Goal: Transaction & Acquisition: Purchase product/service

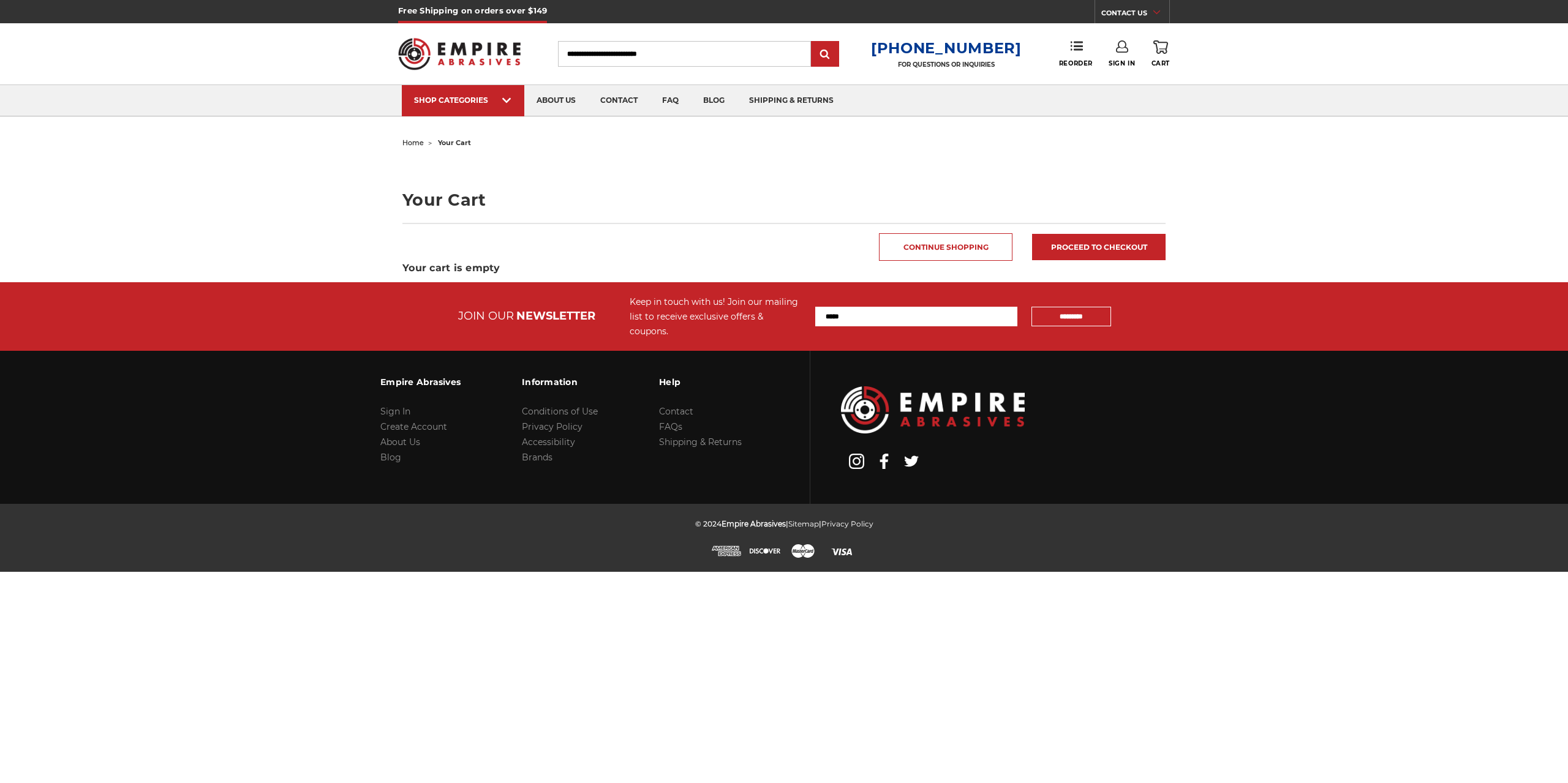
type input "**********"
click at [1132, 55] on link "Sign In" at bounding box center [1122, 53] width 26 height 27
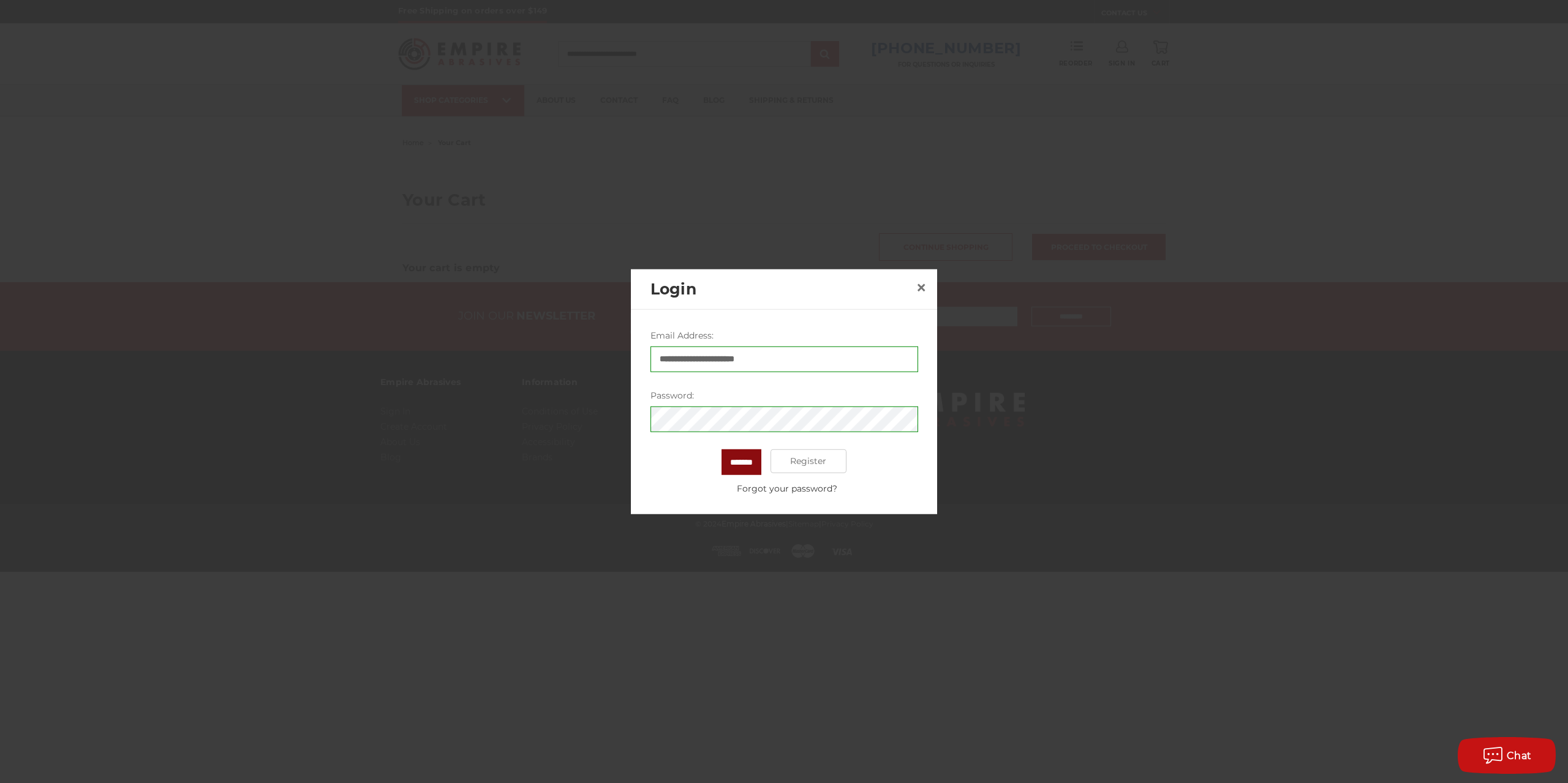
click at [734, 462] on input "*******" at bounding box center [741, 461] width 40 height 25
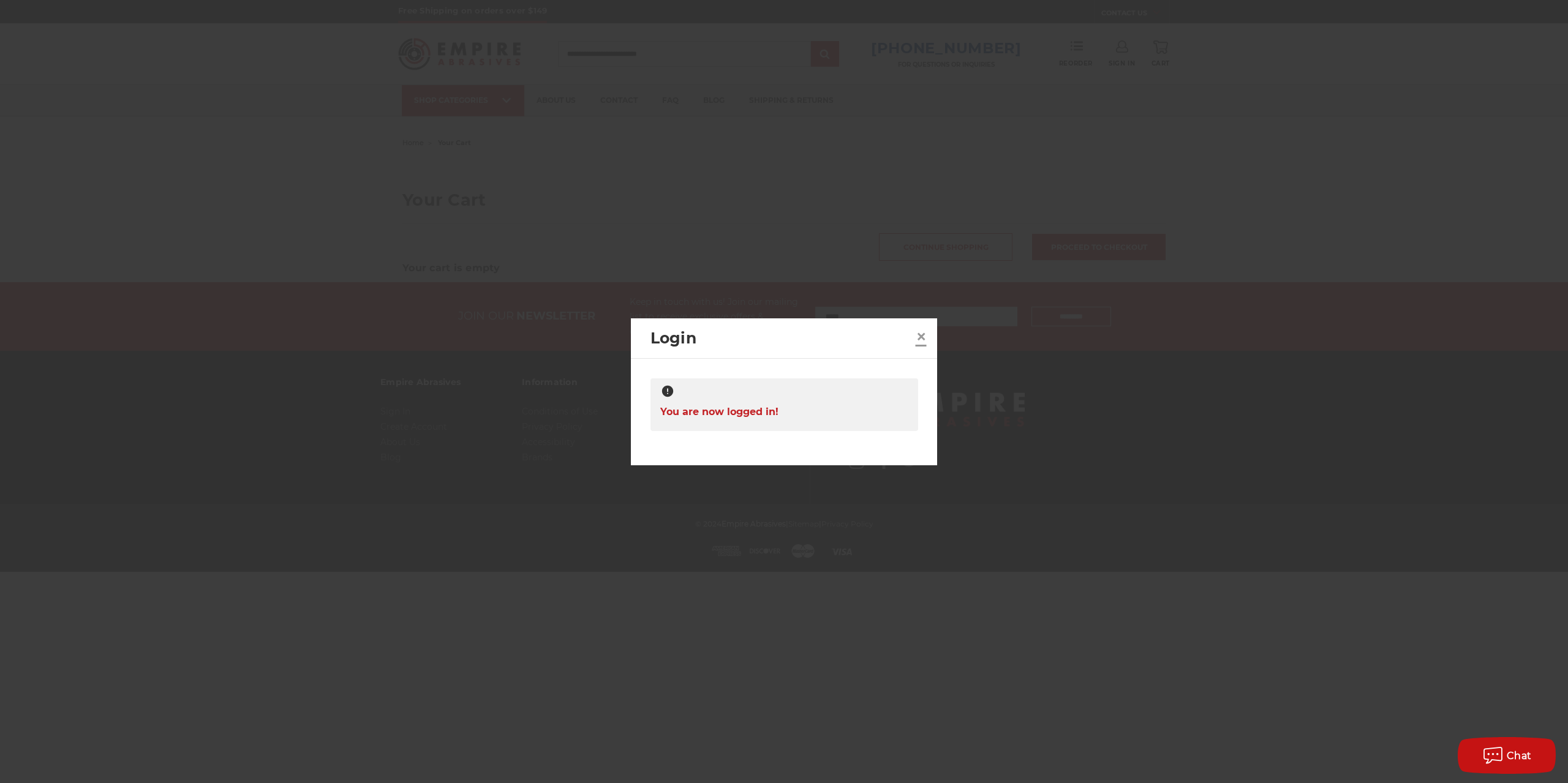
click at [922, 333] on span "×" at bounding box center [921, 336] width 11 height 24
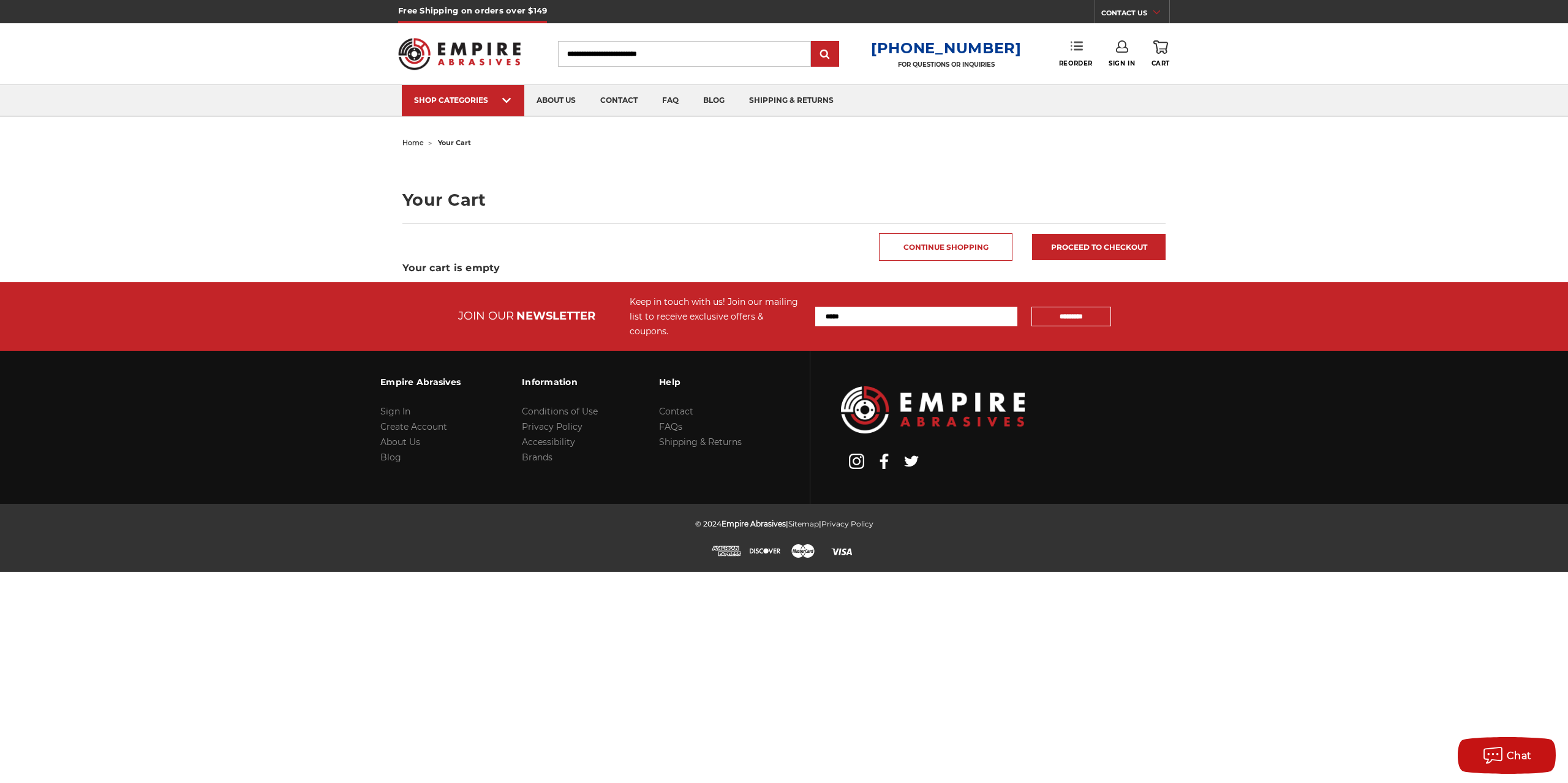
click at [1077, 46] on use at bounding box center [1077, 46] width 12 height 9
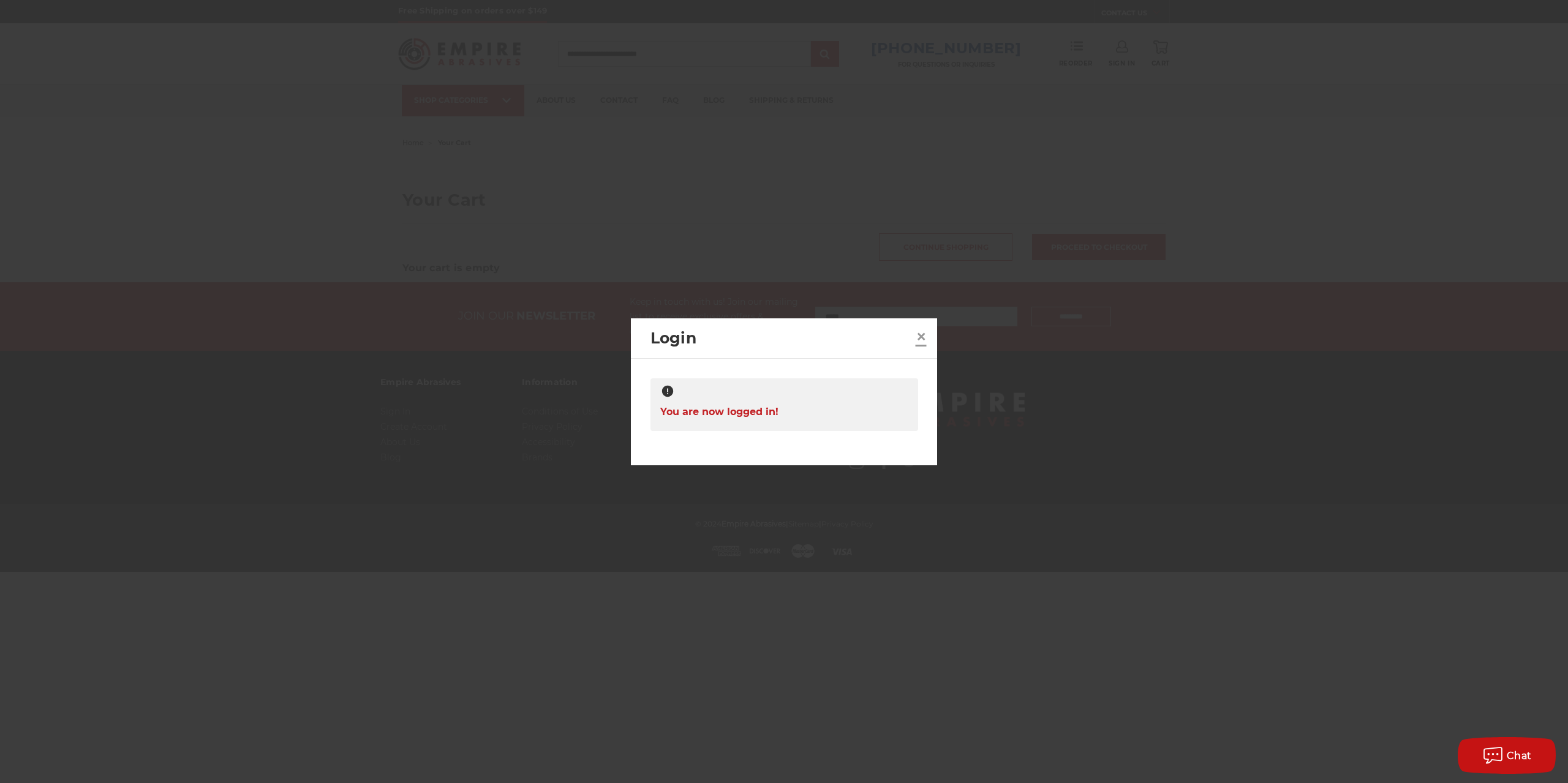
click at [923, 328] on span "×" at bounding box center [921, 336] width 11 height 24
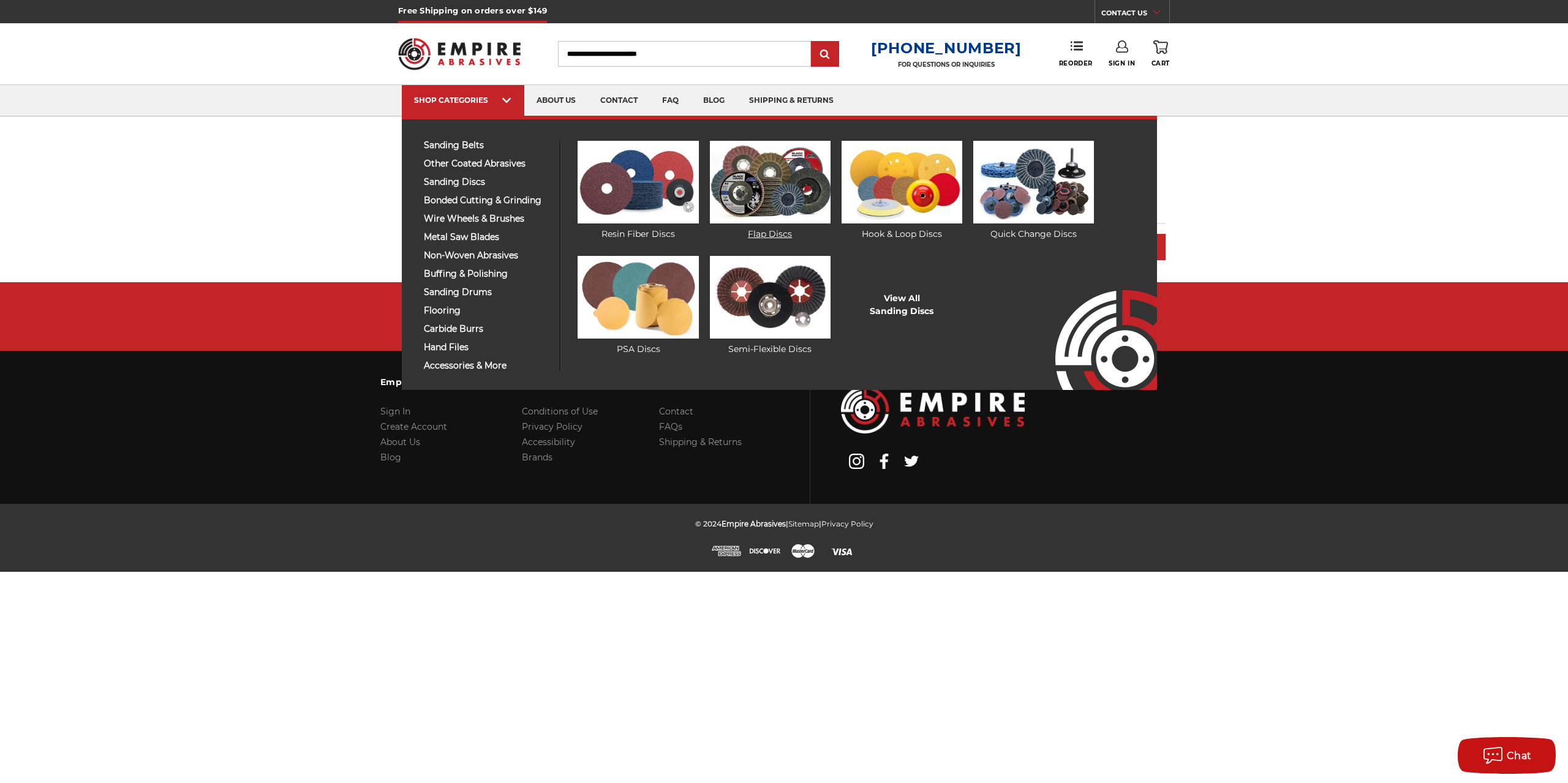
click at [752, 183] on img at bounding box center [770, 182] width 121 height 83
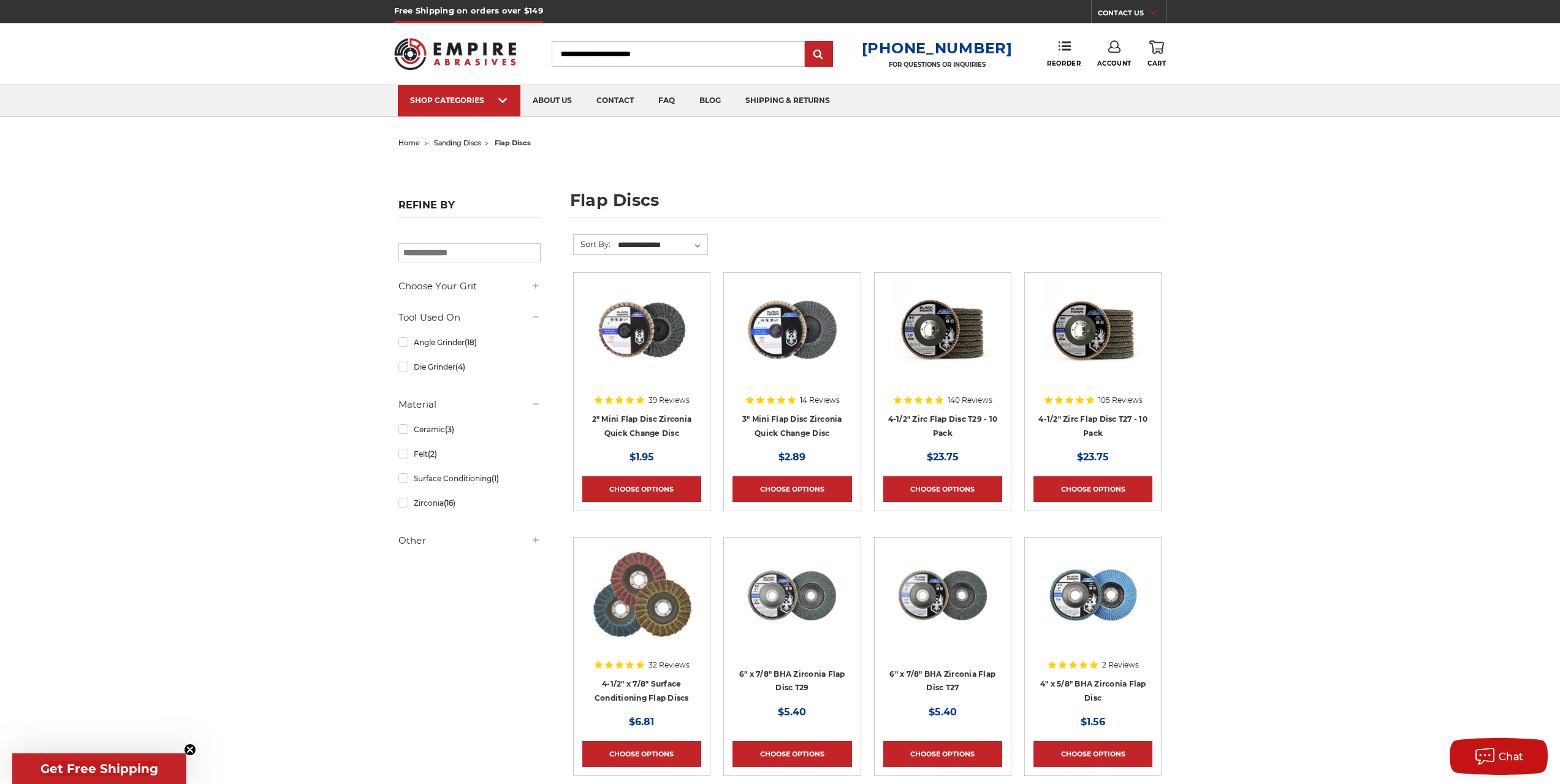
click at [1117, 57] on link "Account" at bounding box center [1114, 54] width 34 height 27
click at [1116, 80] on link "Account" at bounding box center [1114, 79] width 88 height 23
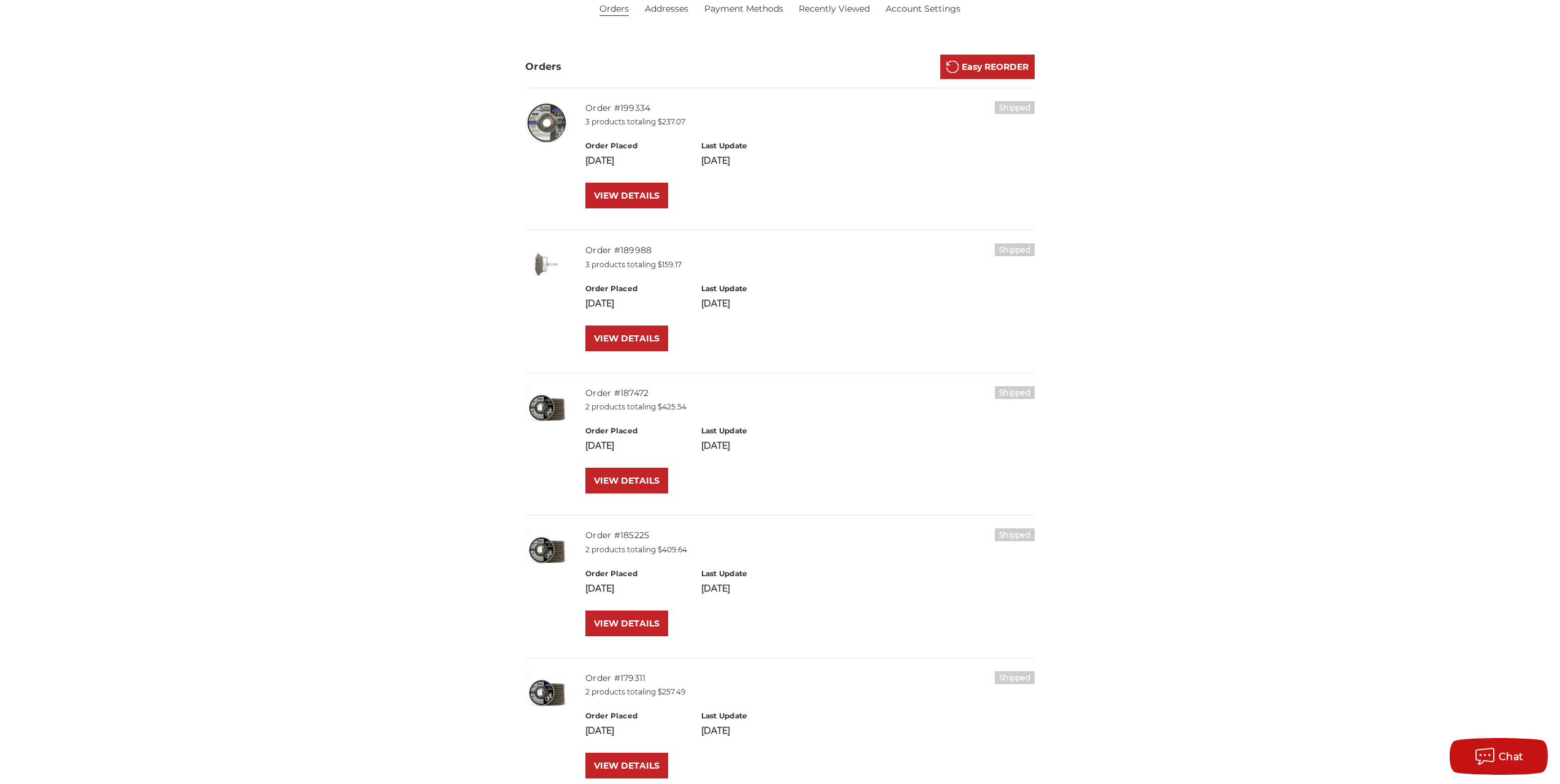
scroll to position [306, 0]
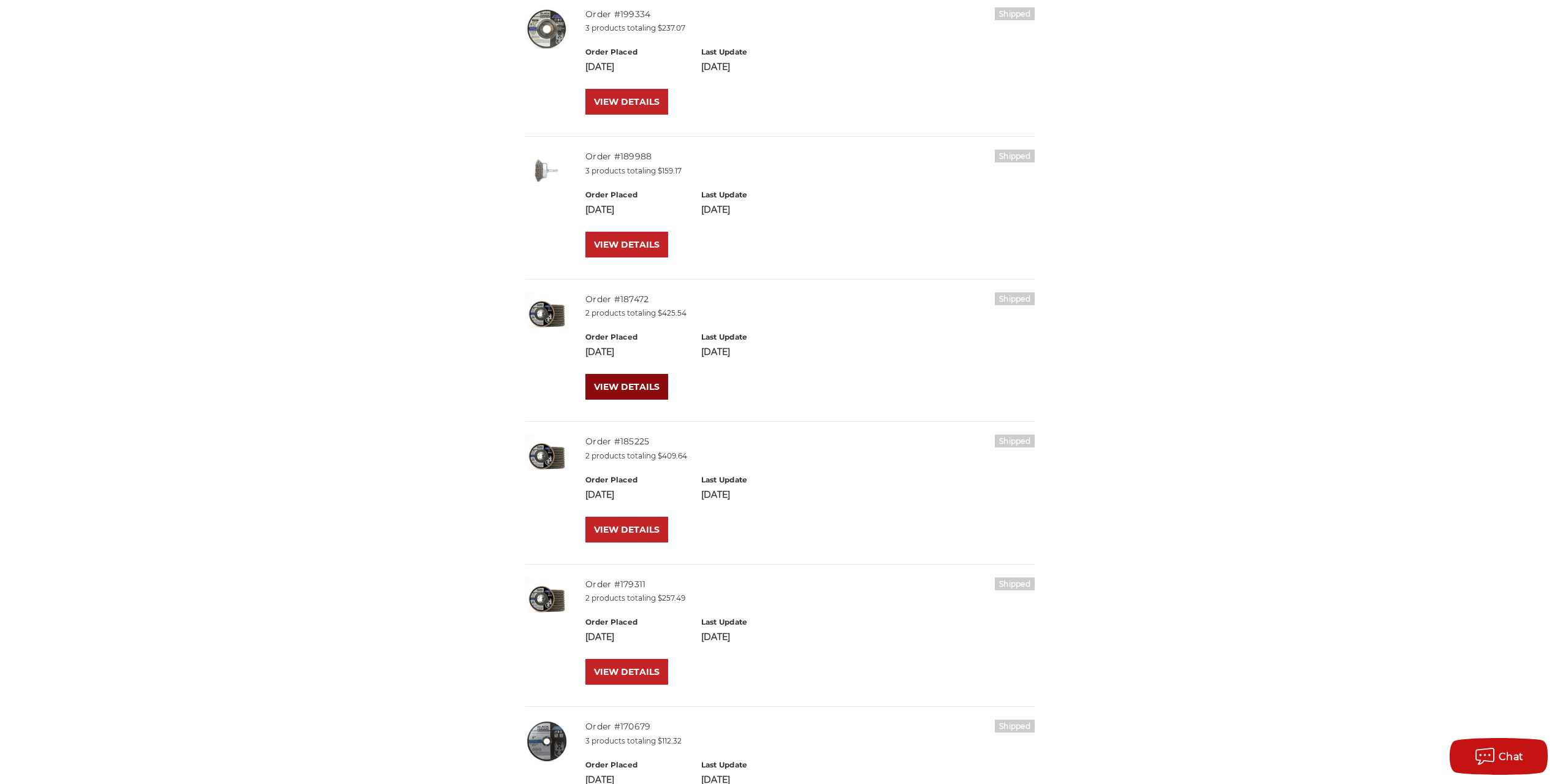
click at [624, 383] on link "VIEW DETAILS" at bounding box center [627, 386] width 83 height 26
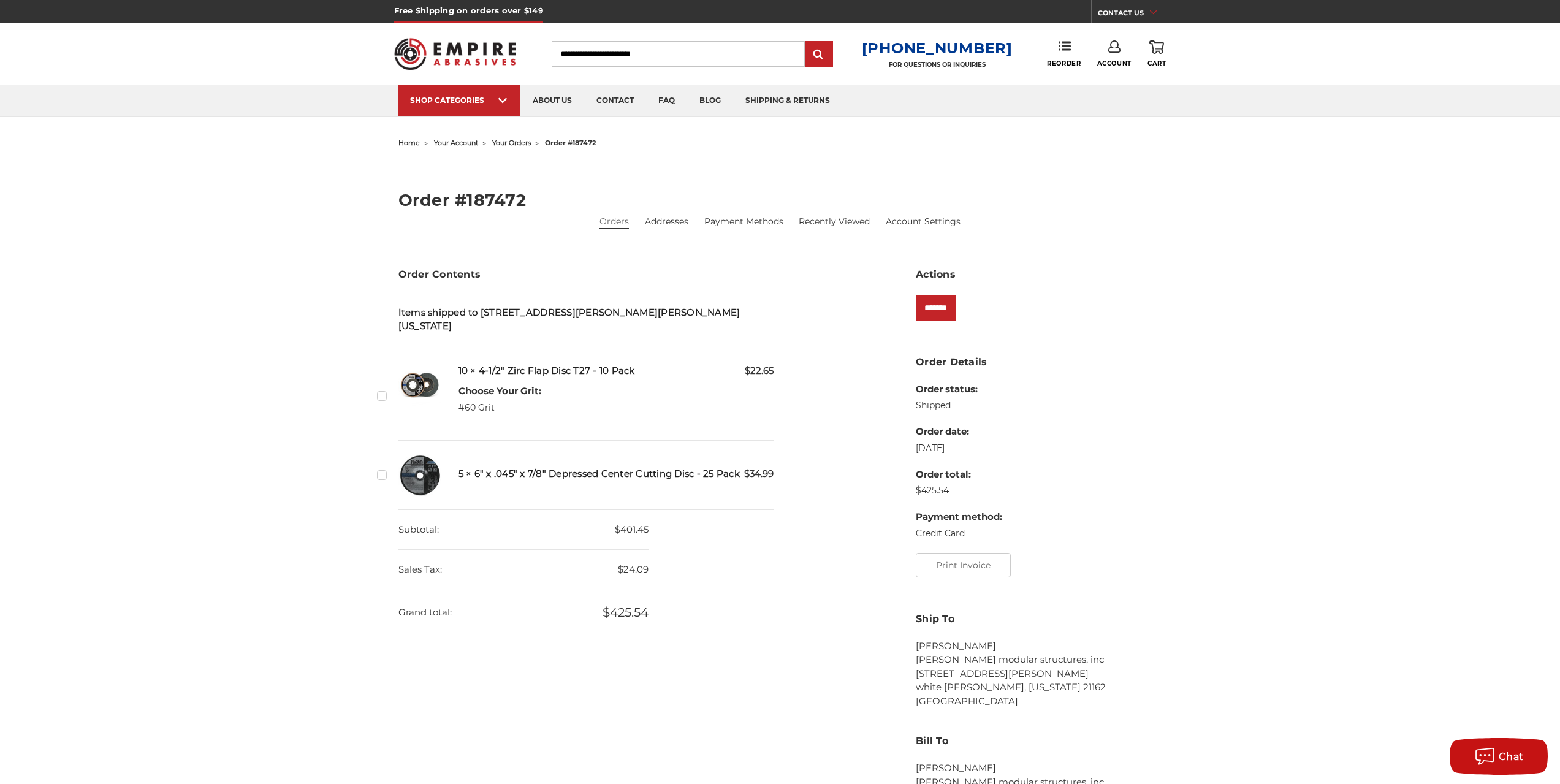
click at [438, 364] on img at bounding box center [419, 385] width 43 height 43
click at [521, 364] on h5 "10 × 4-1/2" Zirc Flap Disc T27 - 10 Pack" at bounding box center [616, 371] width 315 height 14
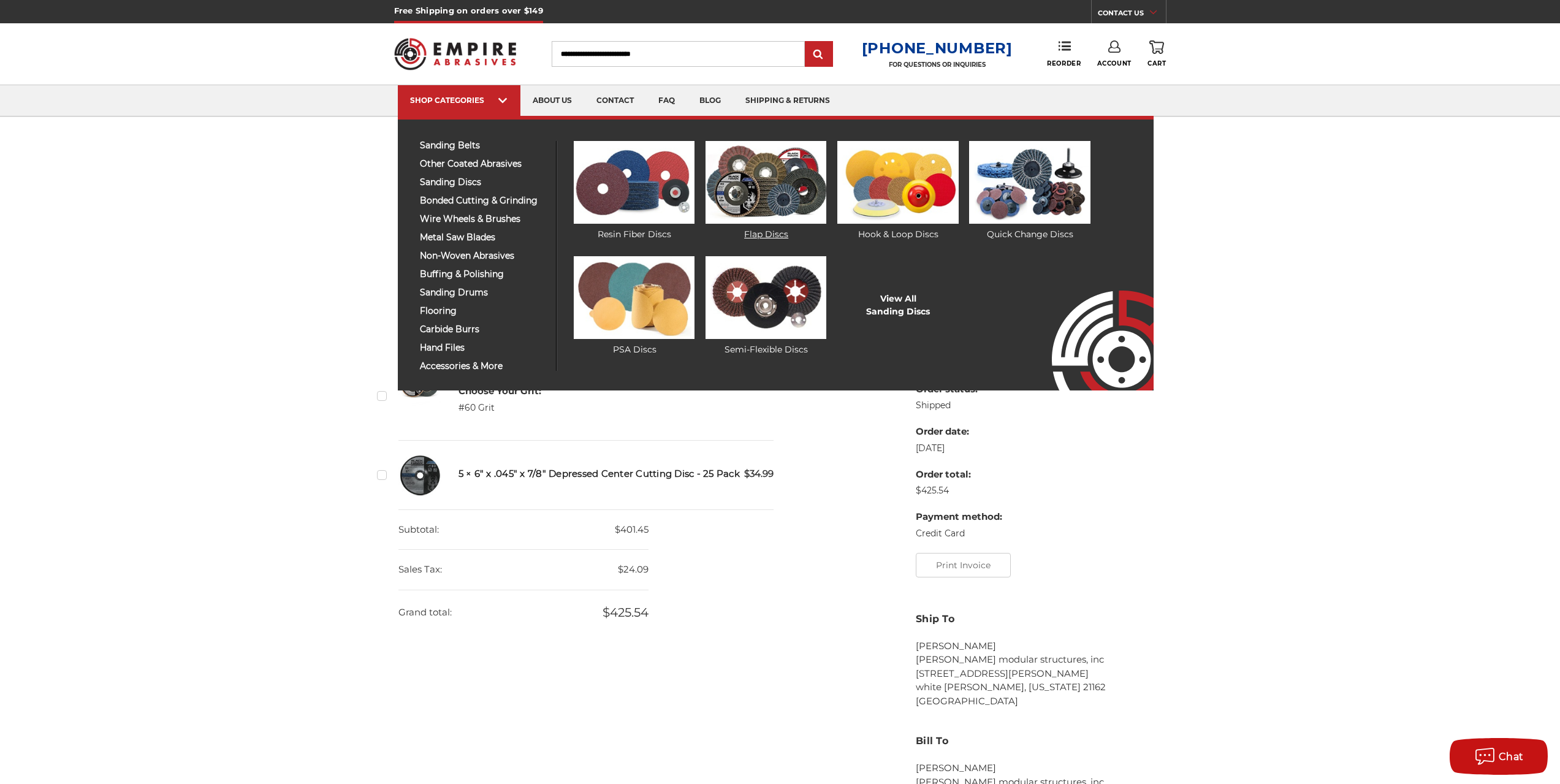
click at [737, 192] on img at bounding box center [766, 182] width 121 height 83
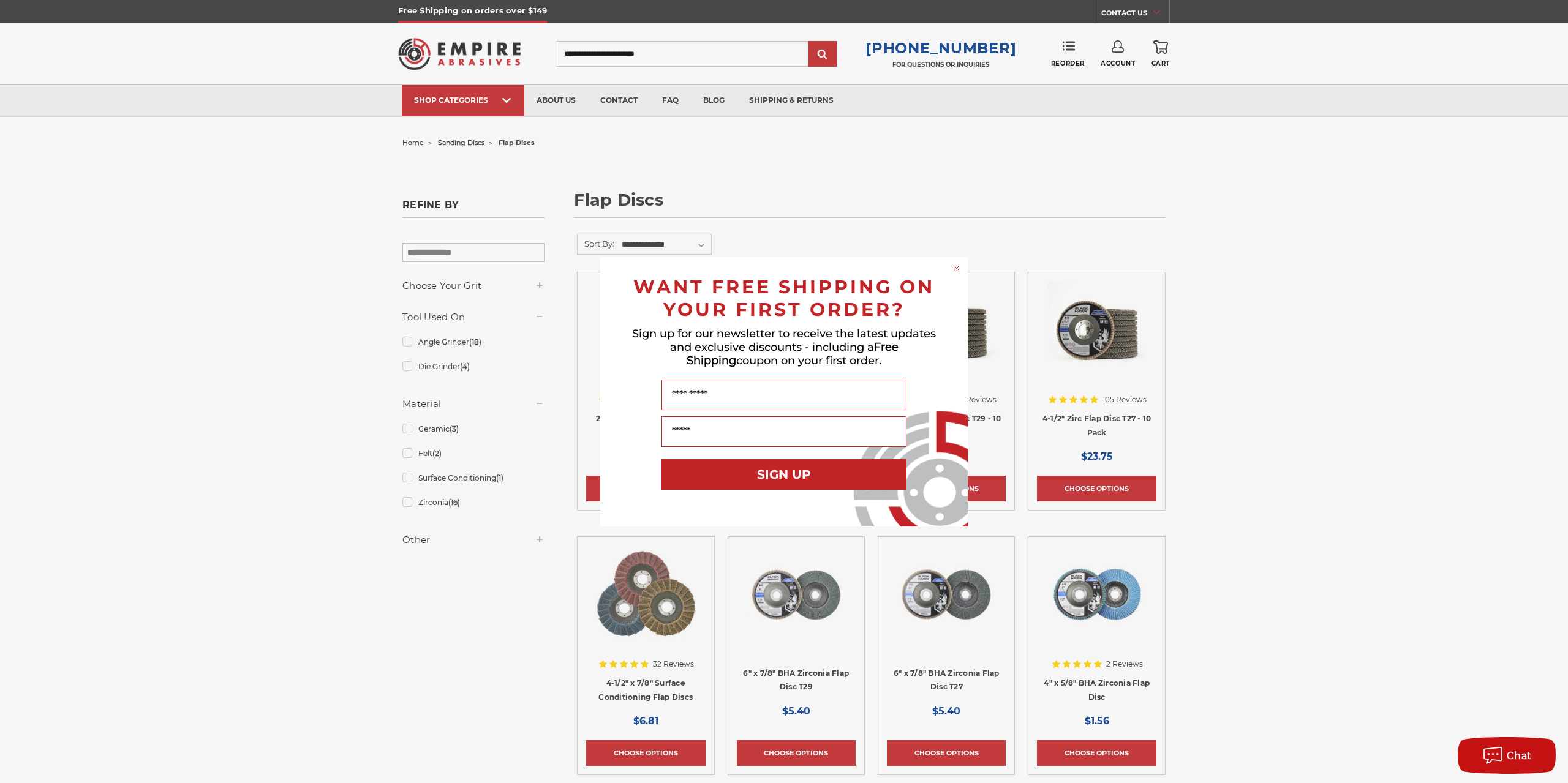
click at [1096, 346] on div "Close dialog WANT FREE SHIPPING ON YOUR FIRST ORDER? Sign up for our newsletter…" at bounding box center [784, 392] width 1568 height 783
click at [956, 270] on circle "Close dialog" at bounding box center [957, 268] width 12 height 12
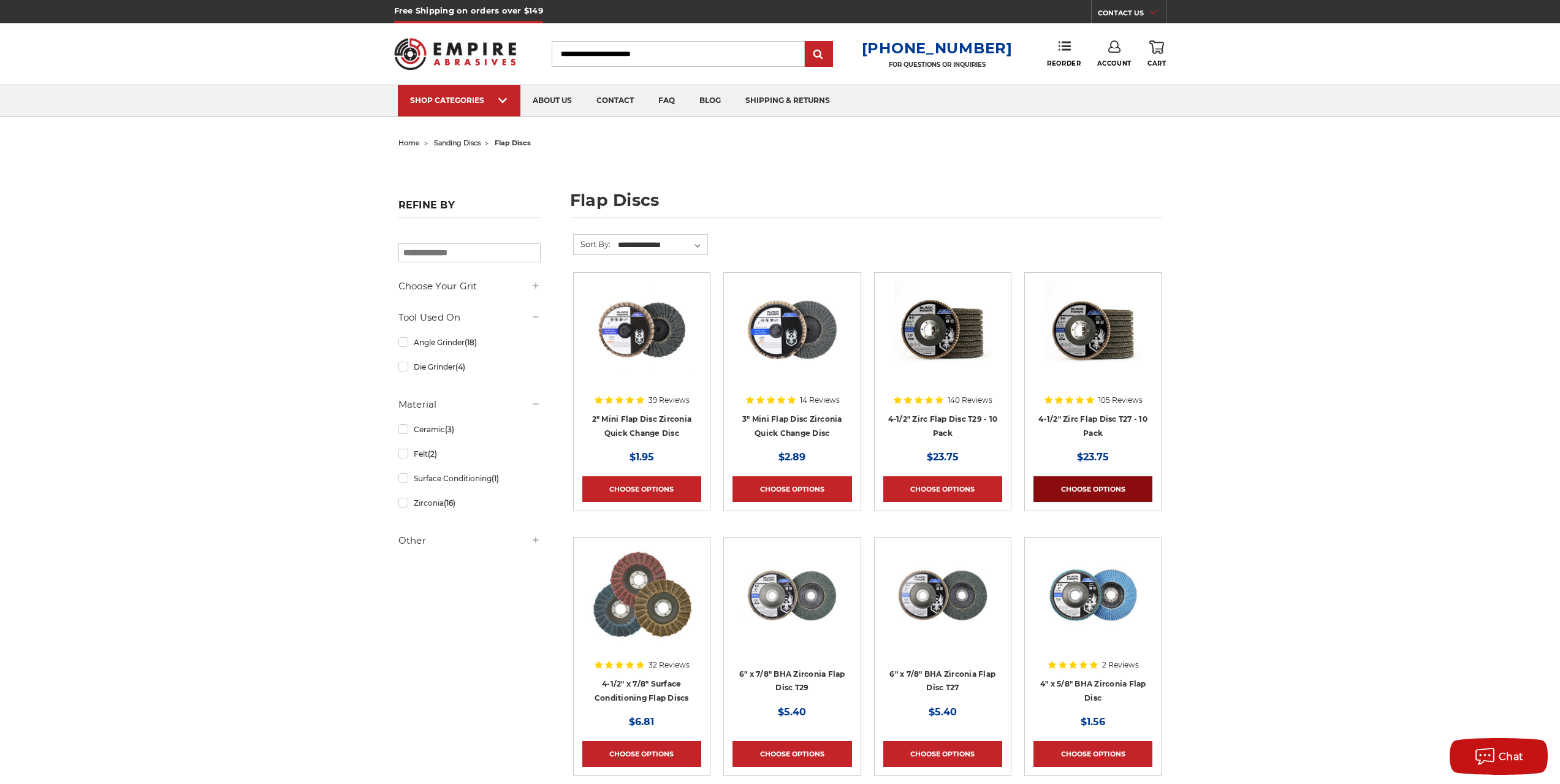
click at [1089, 493] on link "Choose Options" at bounding box center [1093, 488] width 119 height 26
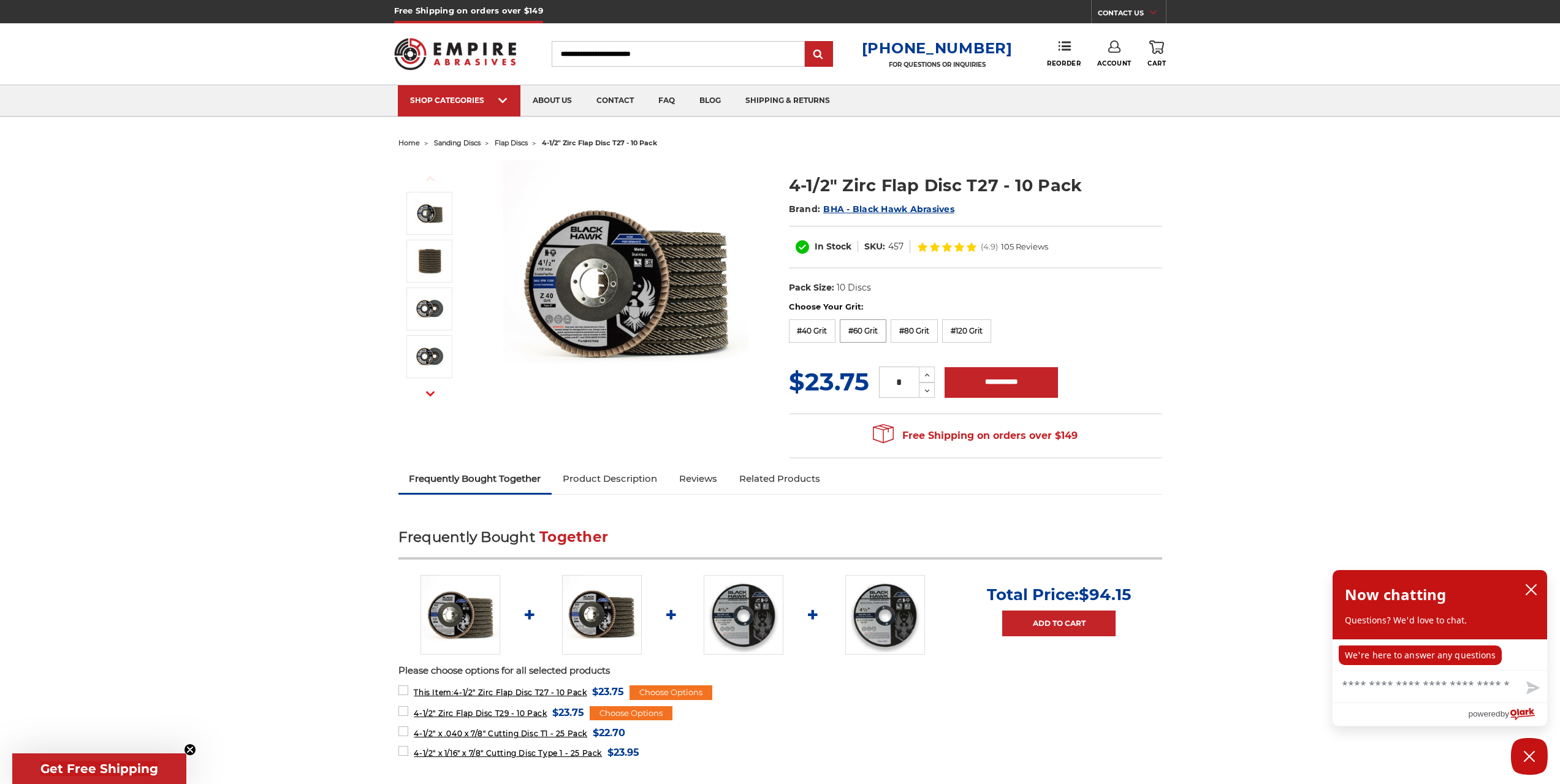
click at [859, 333] on label "#60 Grit" at bounding box center [862, 330] width 47 height 23
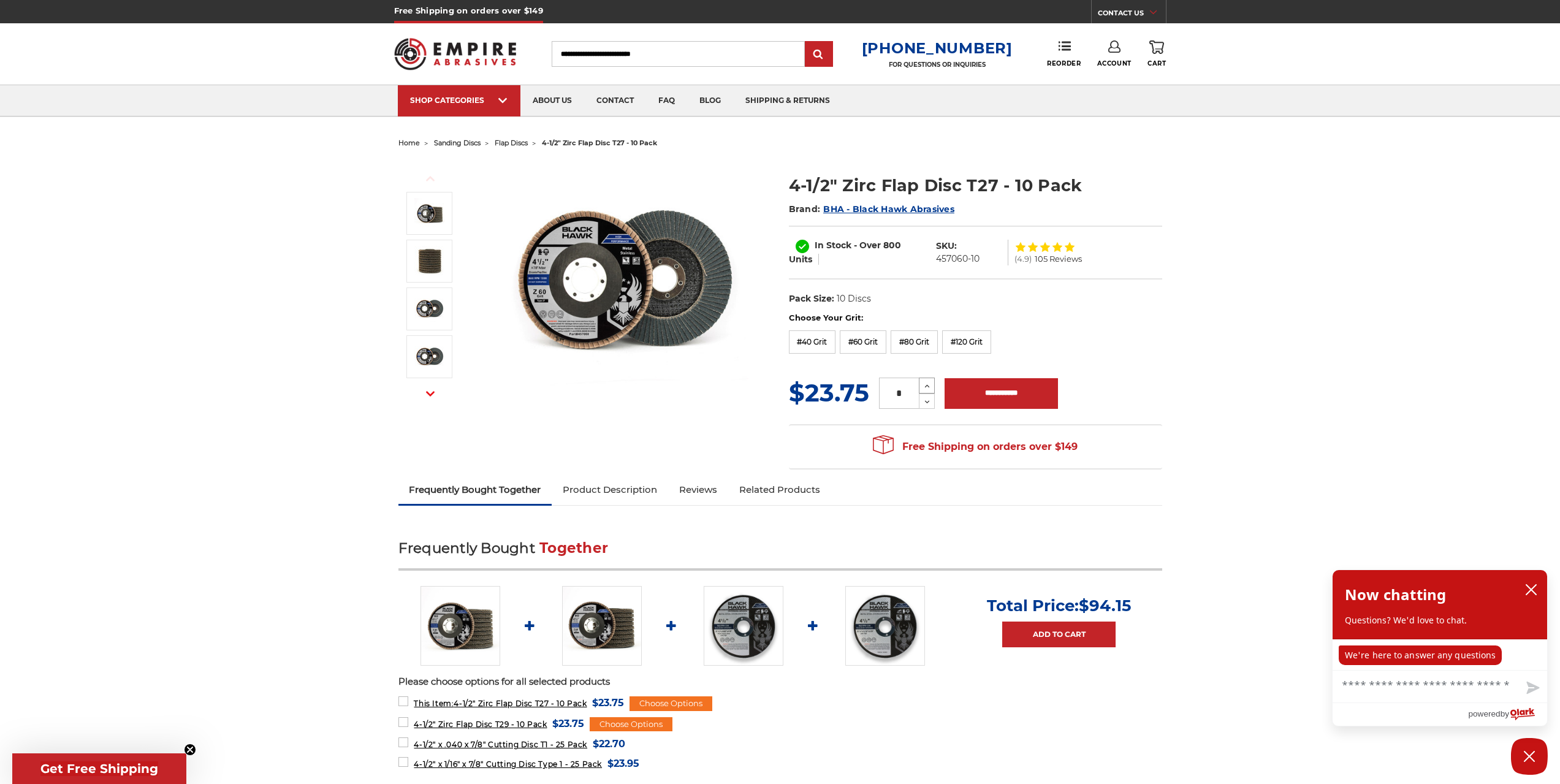
click at [927, 388] on icon at bounding box center [927, 386] width 9 height 11
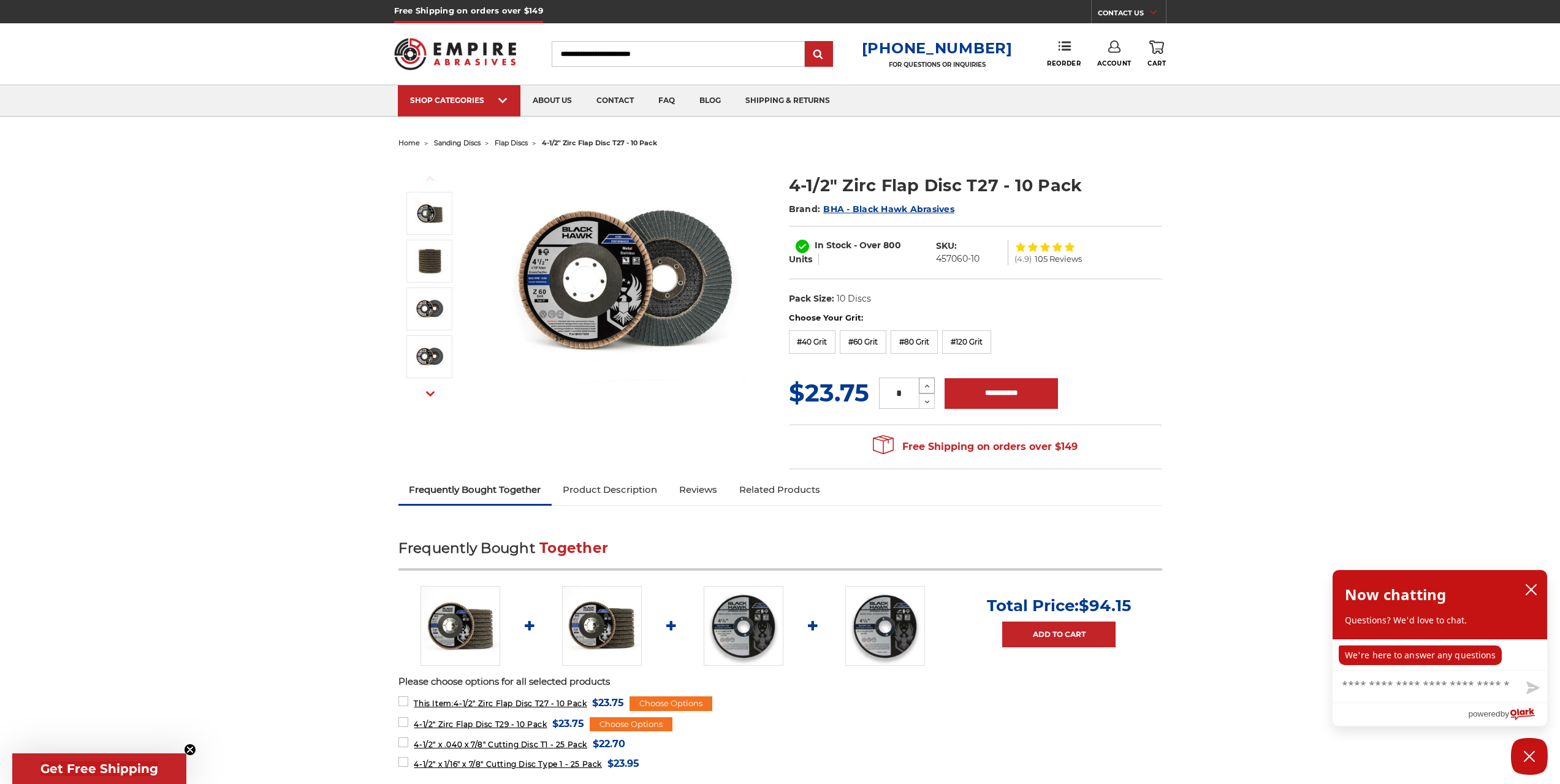
click at [927, 388] on icon at bounding box center [927, 386] width 9 height 11
type input "**"
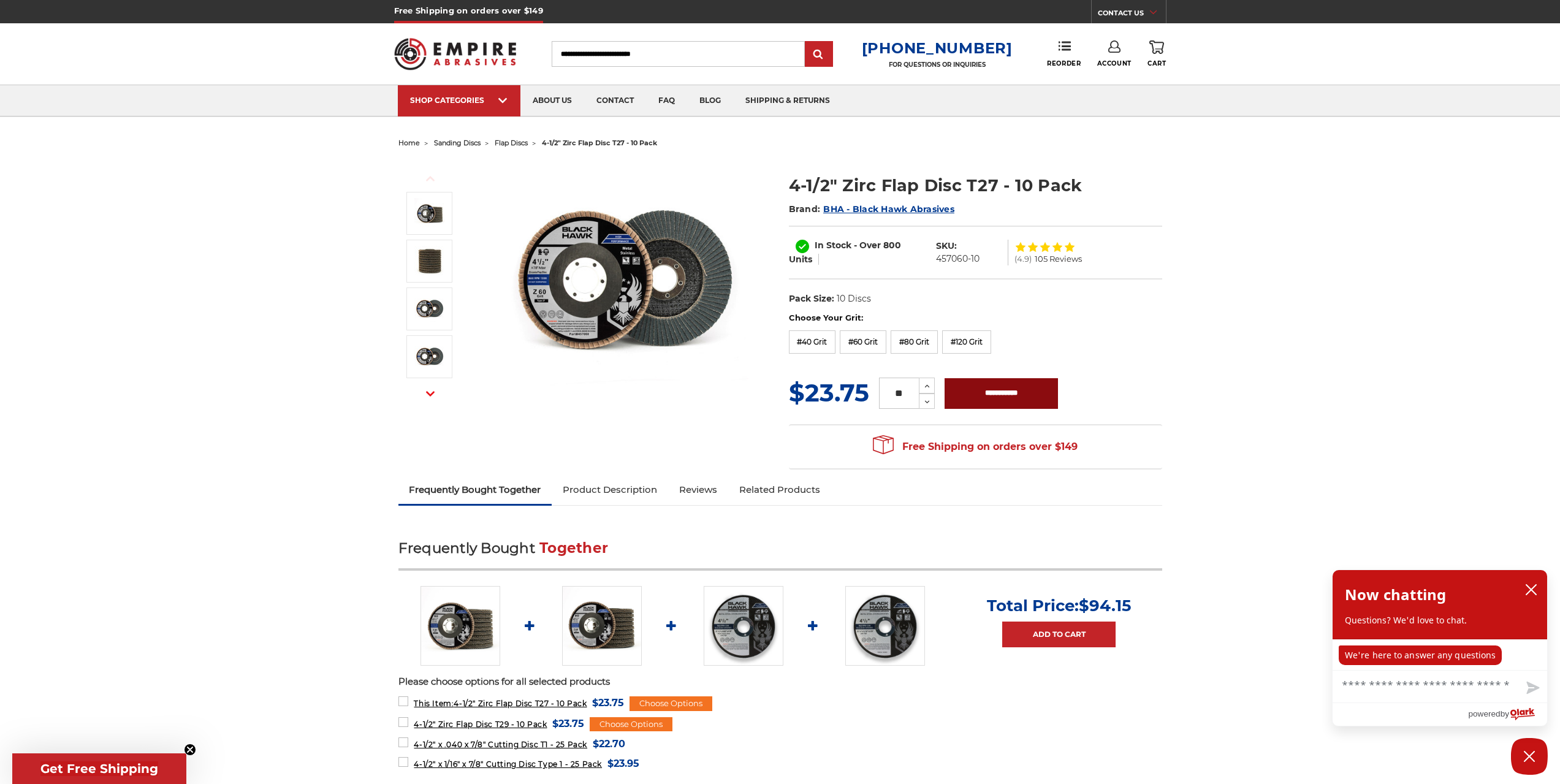
click at [1004, 391] on input "**********" at bounding box center [1001, 393] width 113 height 30
type input "**********"
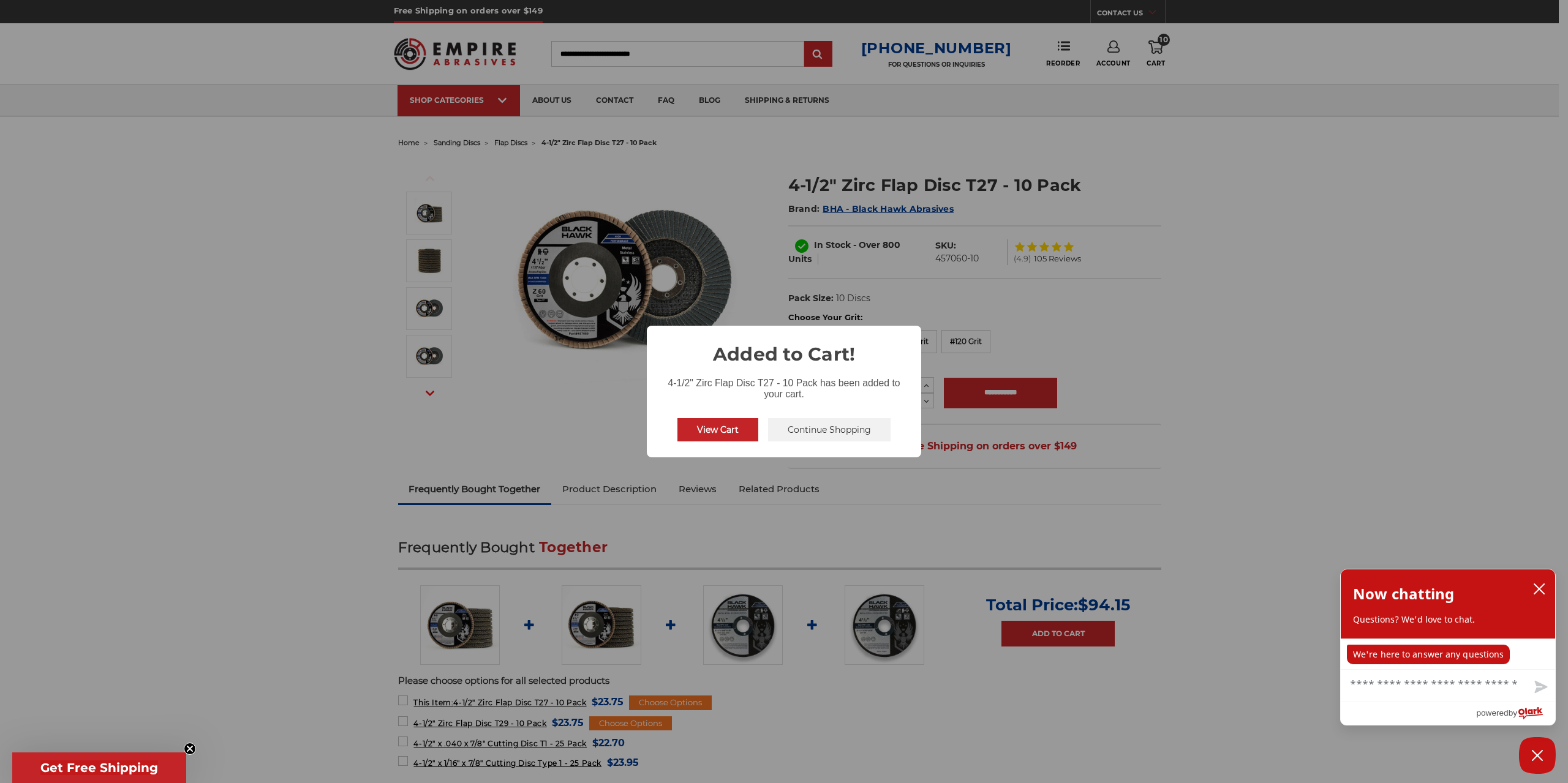
click at [841, 441] on div "View Cart No Continue Shopping" at bounding box center [784, 429] width 223 height 33
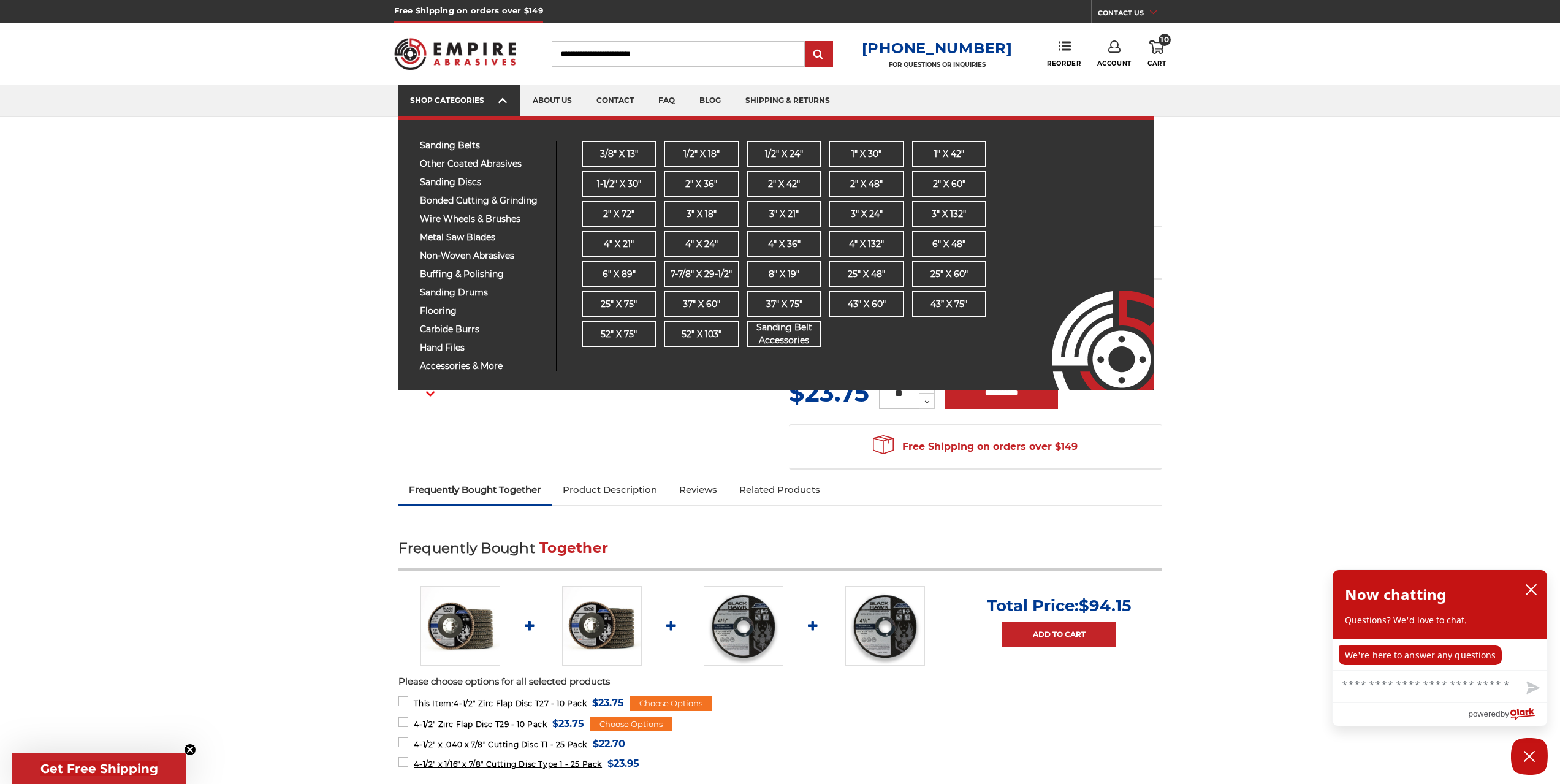
click at [478, 102] on div "SHOP CATEGORIES" at bounding box center [459, 100] width 98 height 9
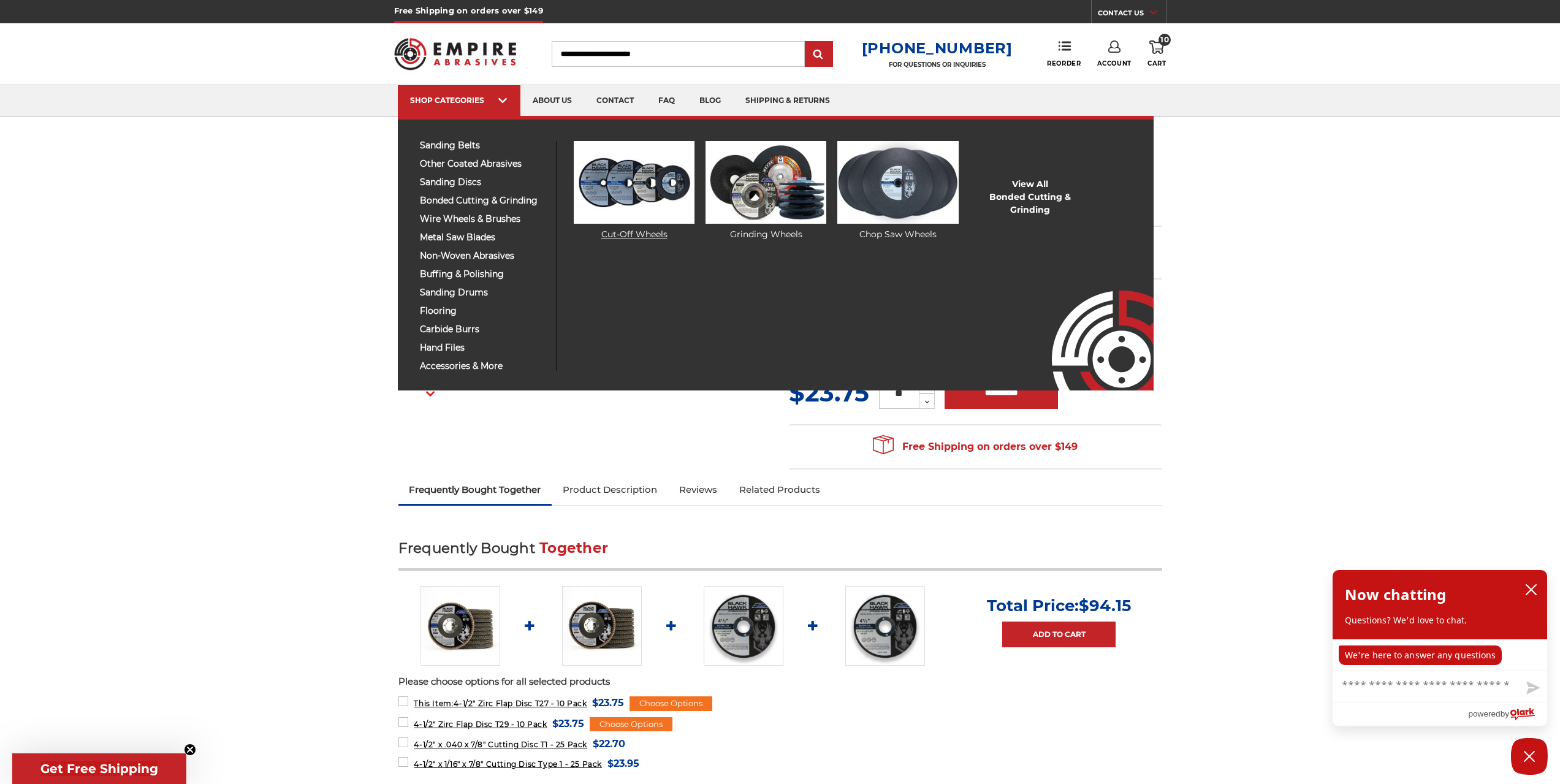
click at [655, 219] on img at bounding box center [634, 182] width 121 height 83
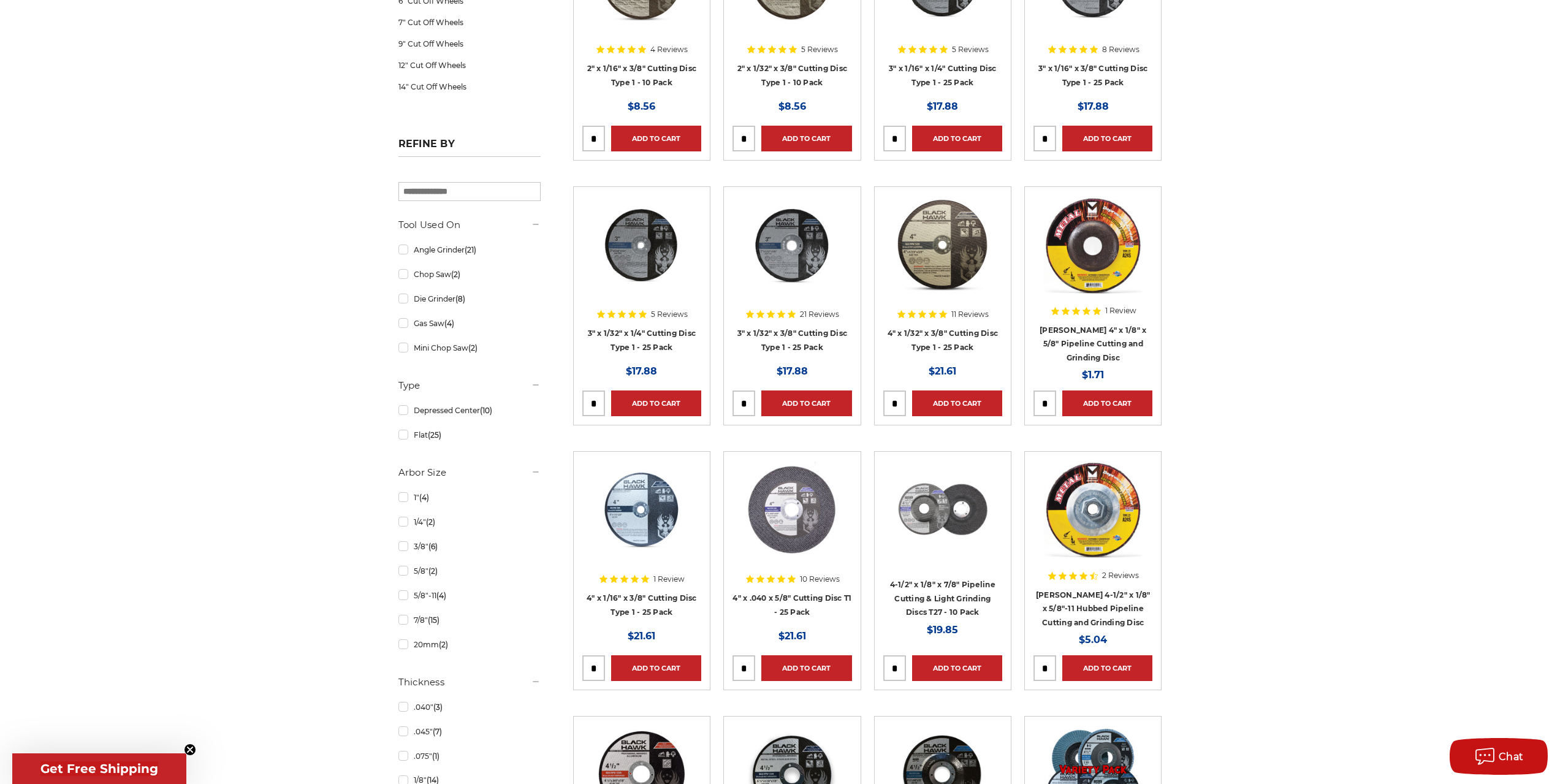
scroll to position [368, 0]
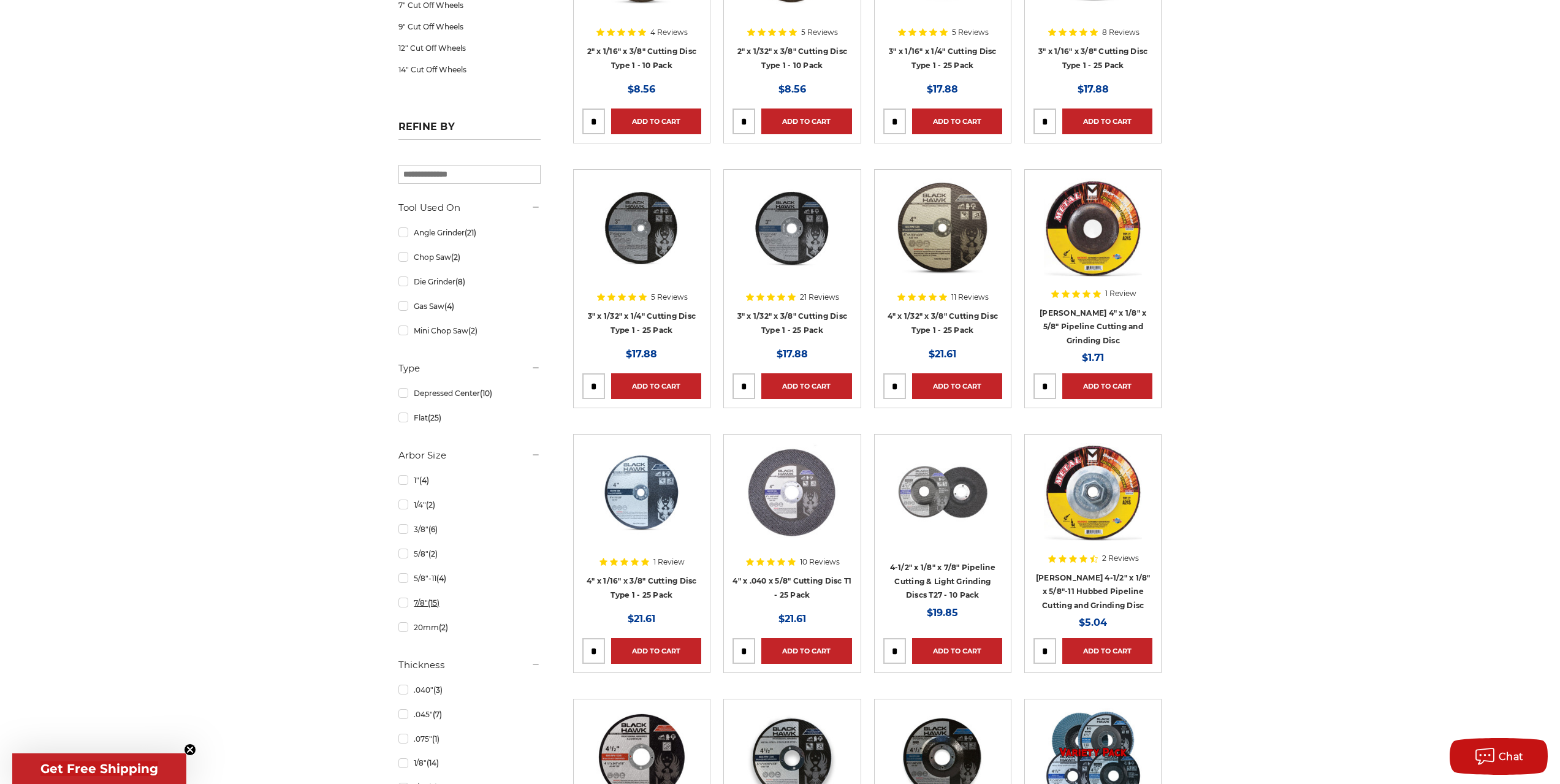
click at [421, 600] on link "7/8" (15)" at bounding box center [469, 602] width 142 height 21
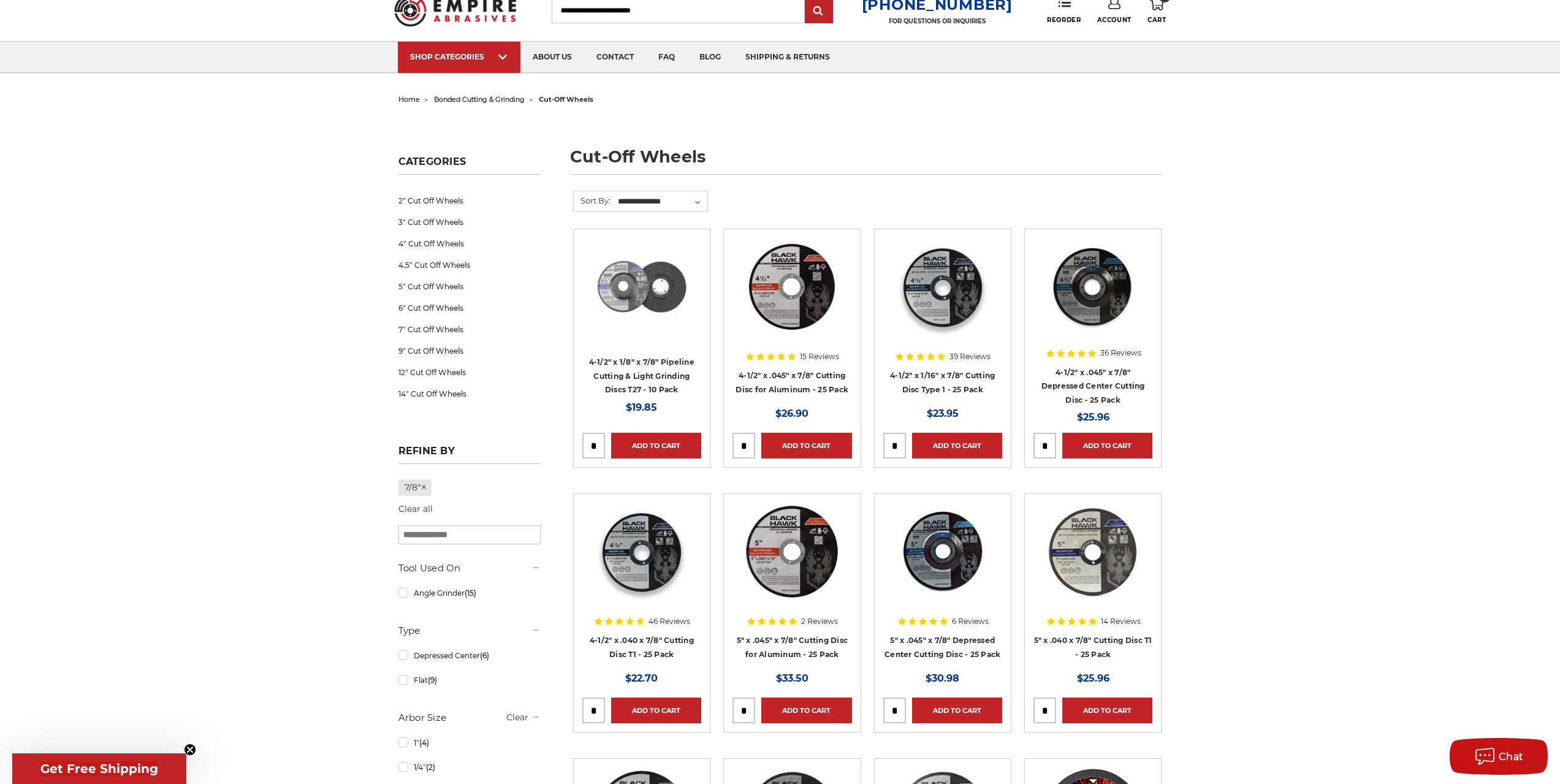
scroll to position [61, 0]
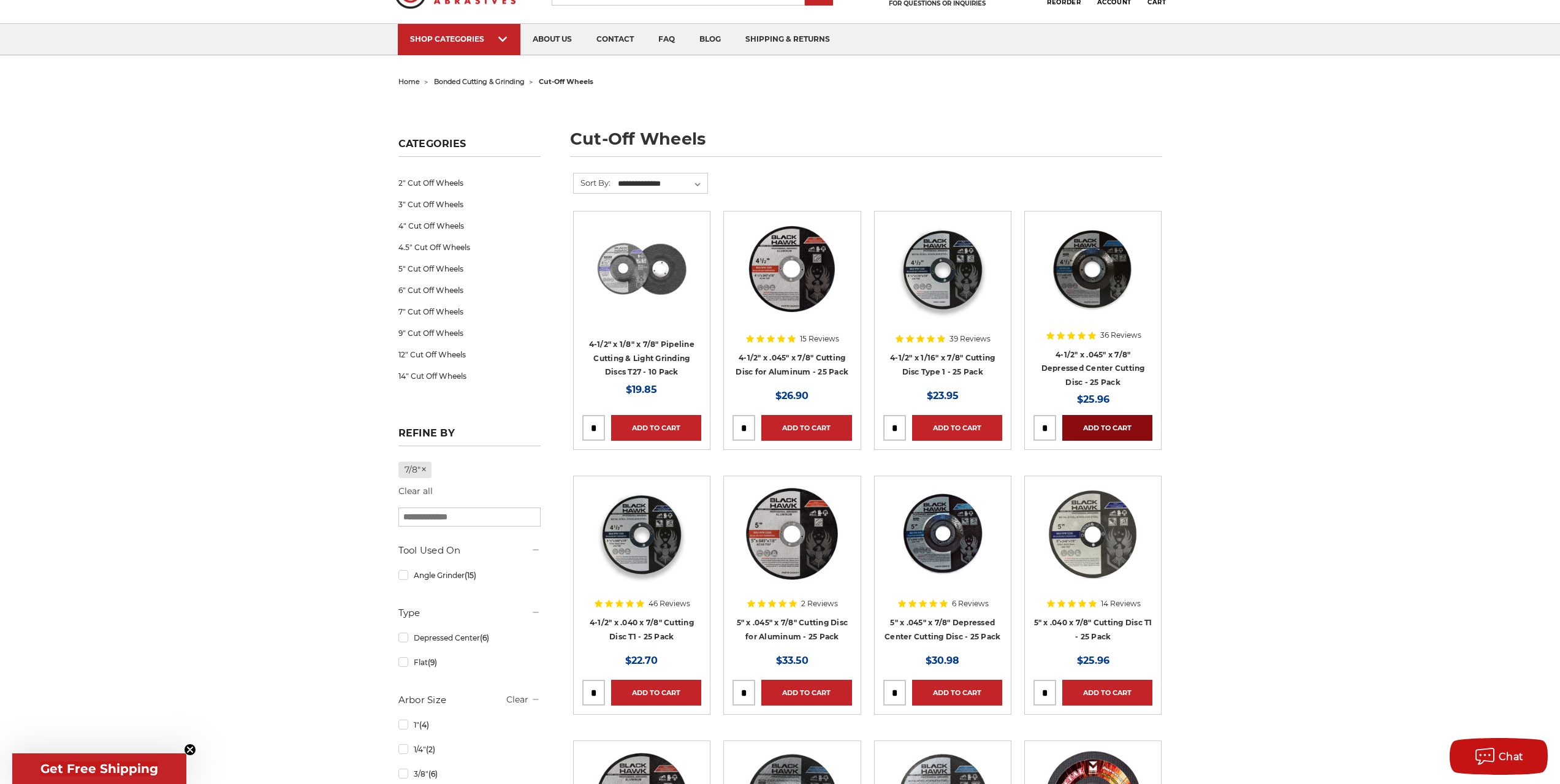
click at [1097, 418] on link "Add to Cart" at bounding box center [1107, 427] width 90 height 26
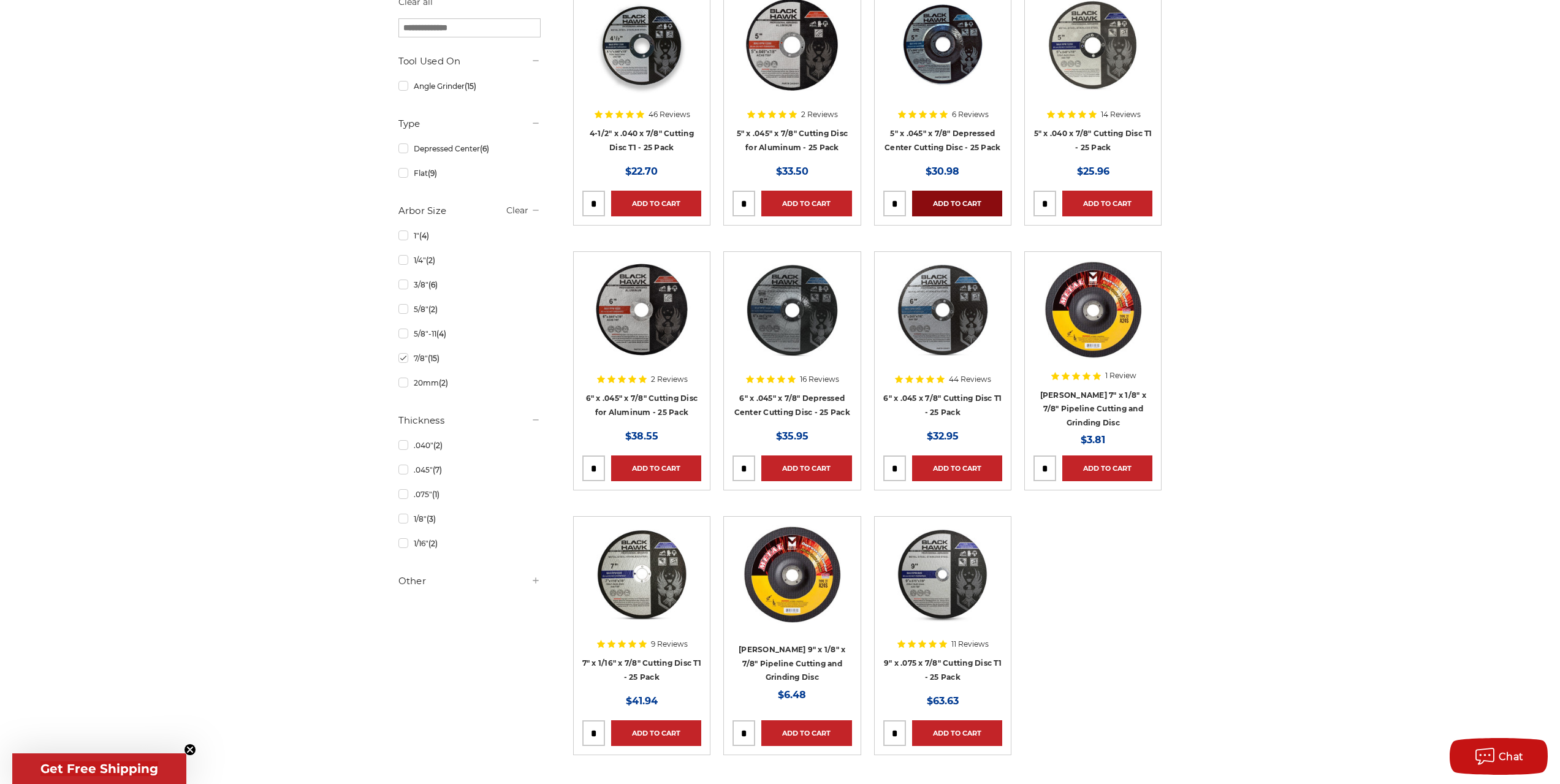
scroll to position [551, 0]
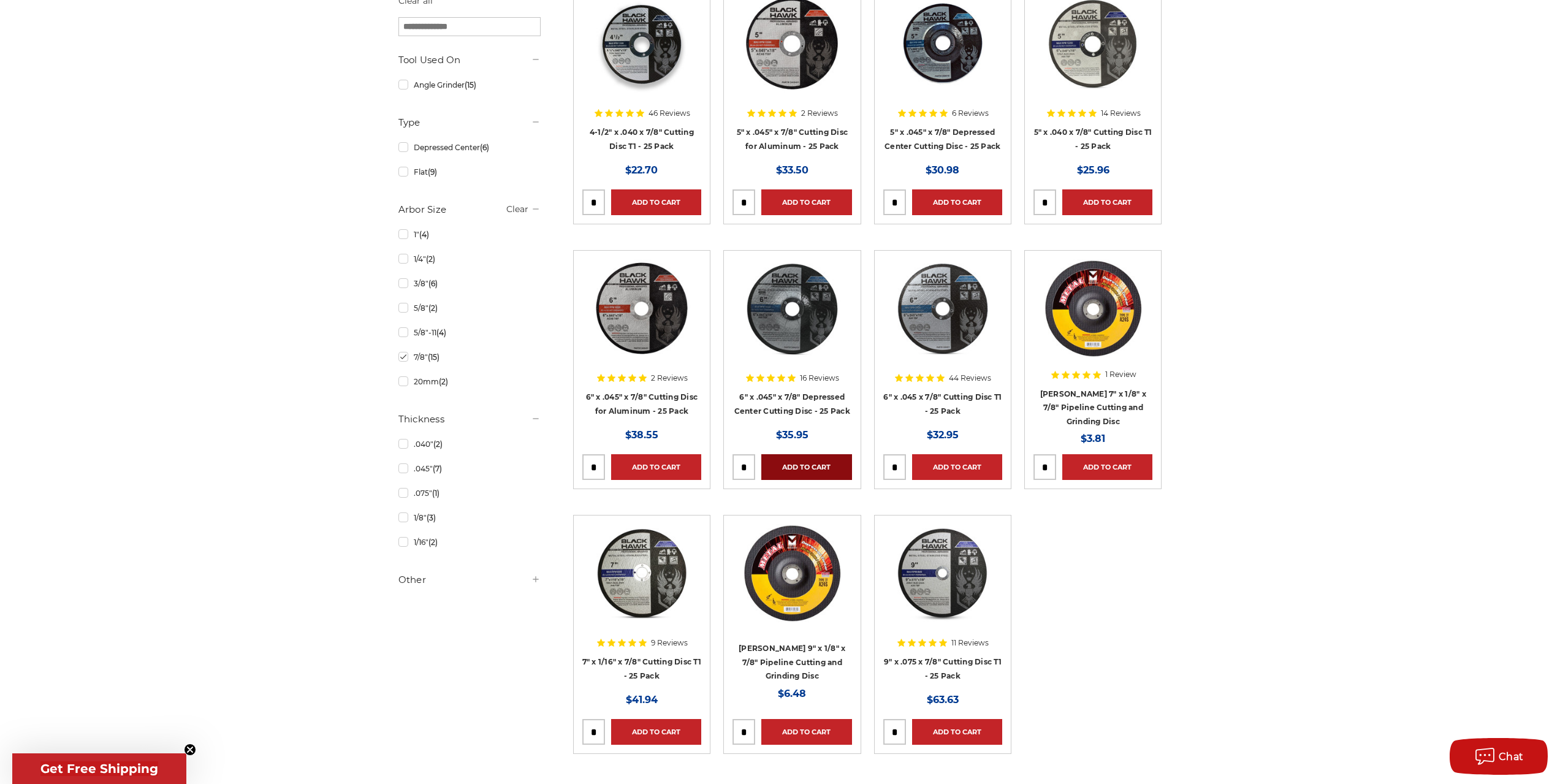
click at [803, 469] on link "Add to Cart" at bounding box center [806, 467] width 90 height 26
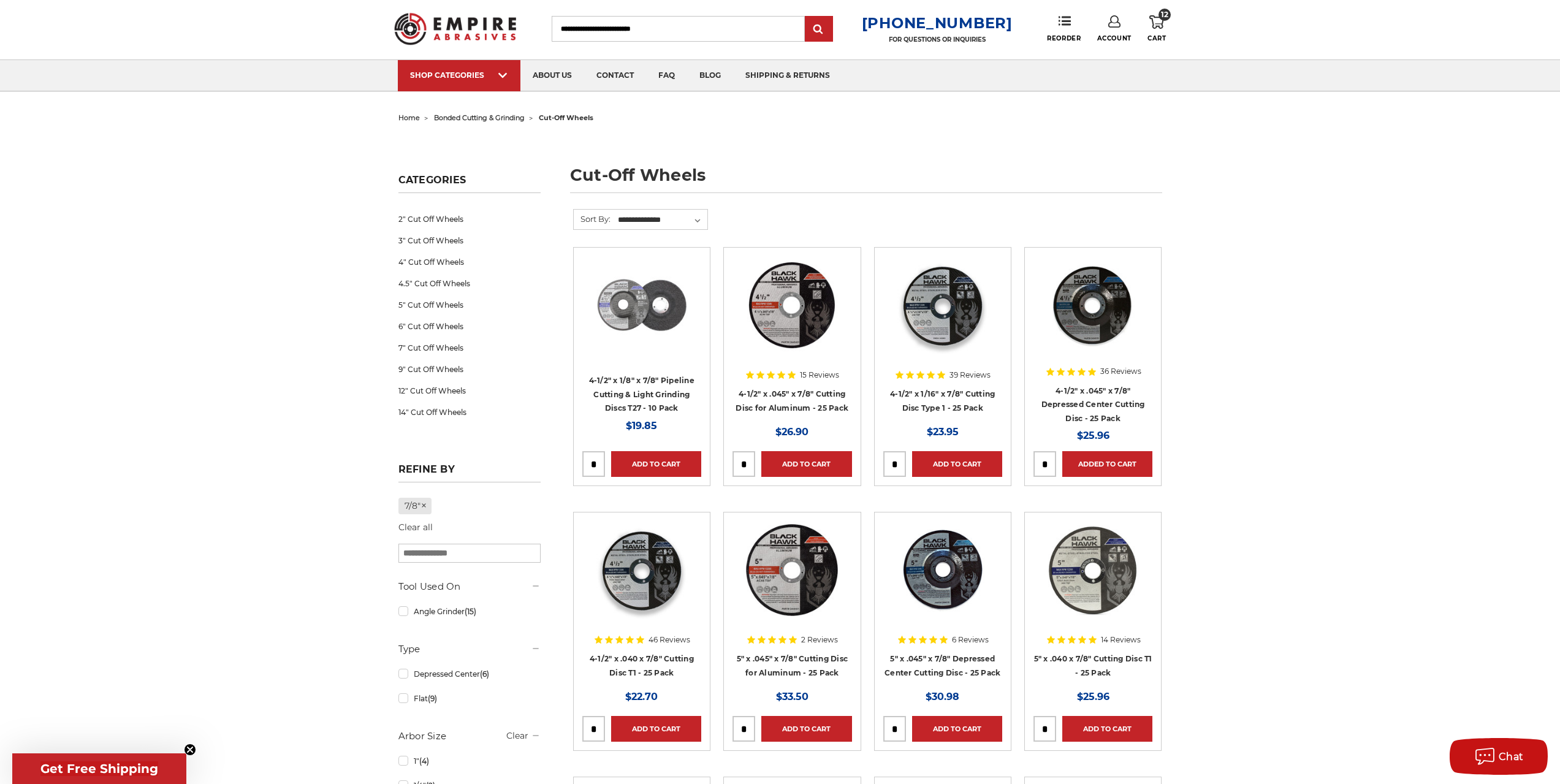
scroll to position [0, 0]
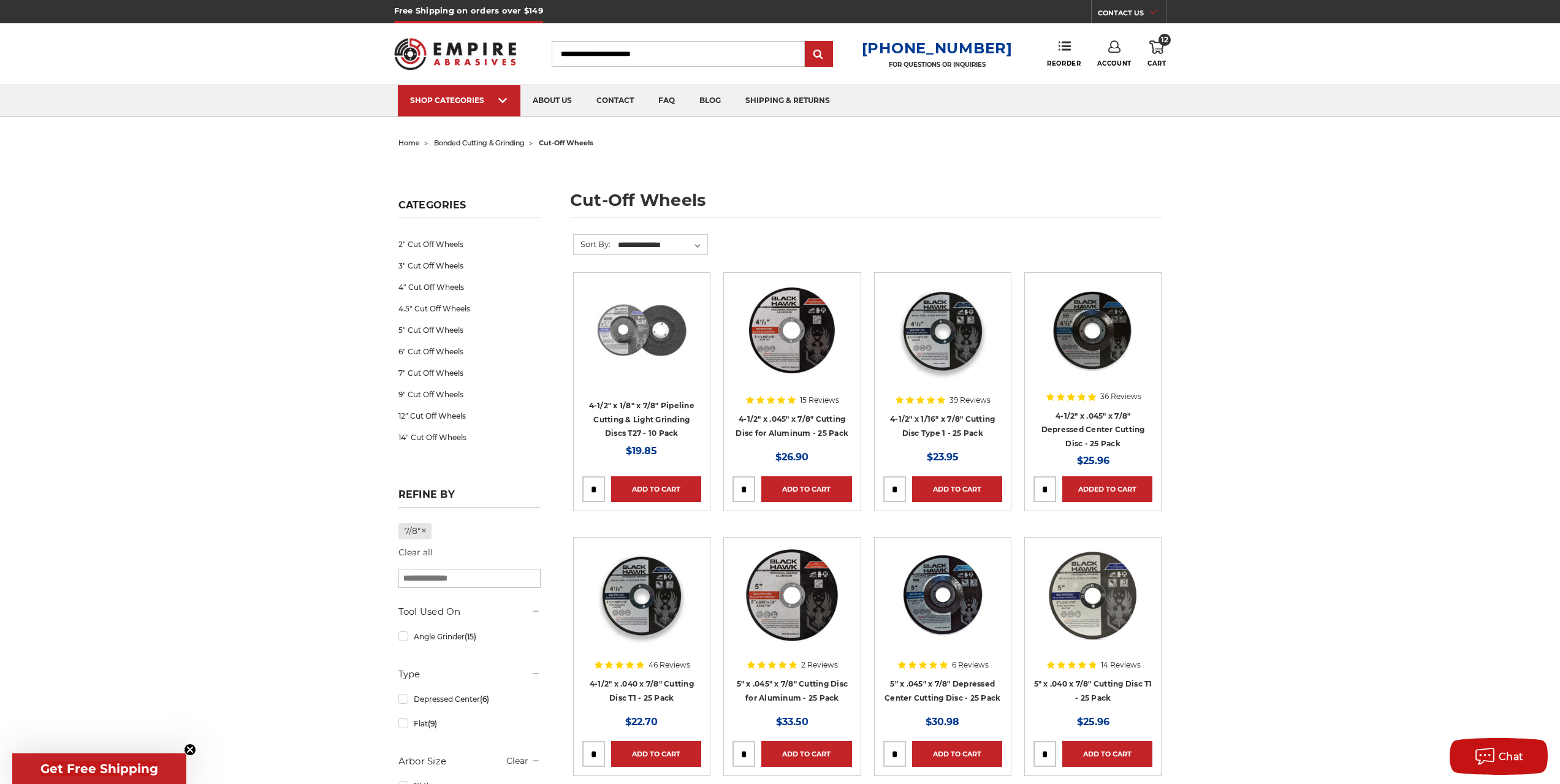
click at [1155, 52] on icon at bounding box center [1157, 47] width 15 height 14
click at [1060, 138] on link "View Cart" at bounding box center [1074, 137] width 151 height 27
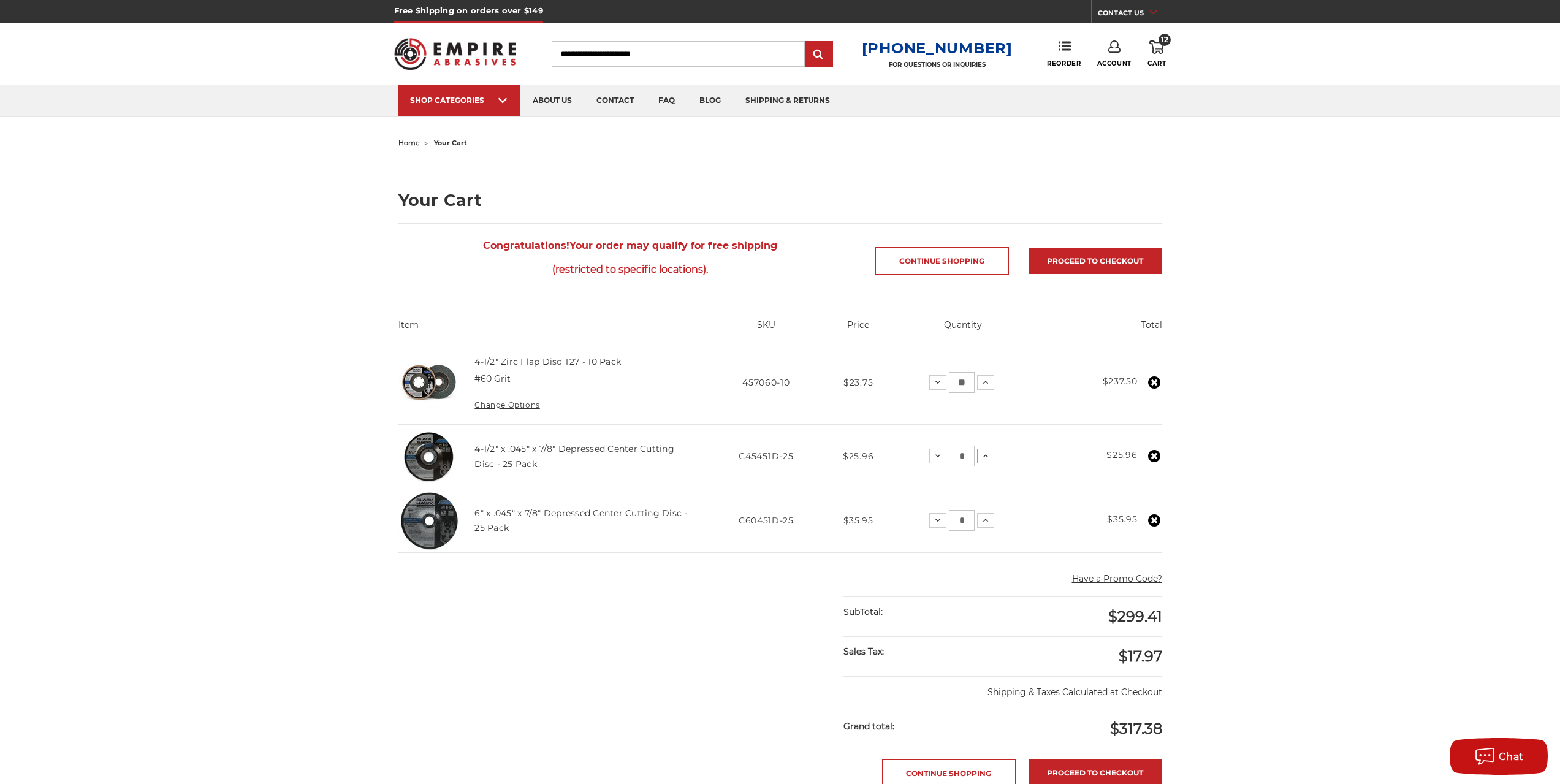
click at [981, 460] on icon at bounding box center [986, 456] width 10 height 10
drag, startPoint x: 966, startPoint y: 458, endPoint x: 946, endPoint y: 459, distance: 20.0
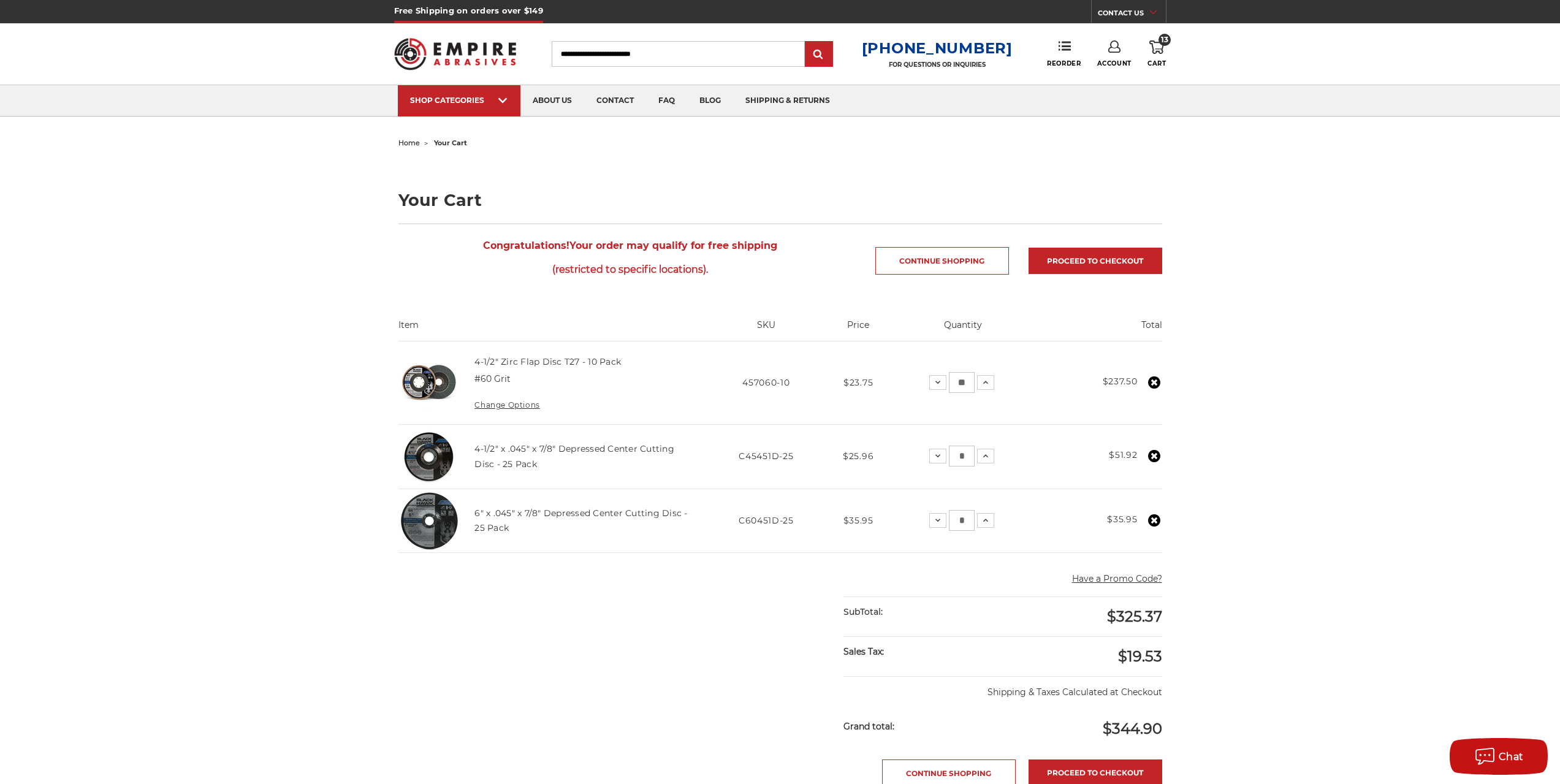
click at [946, 459] on div "Decrease Quantity: * Increase Quantity:" at bounding box center [961, 455] width 65 height 21
type input "**"
drag, startPoint x: 963, startPoint y: 521, endPoint x: 950, endPoint y: 521, distance: 13.0
click at [950, 521] on input "*" at bounding box center [961, 520] width 26 height 21
drag, startPoint x: 964, startPoint y: 521, endPoint x: 948, endPoint y: 525, distance: 16.5
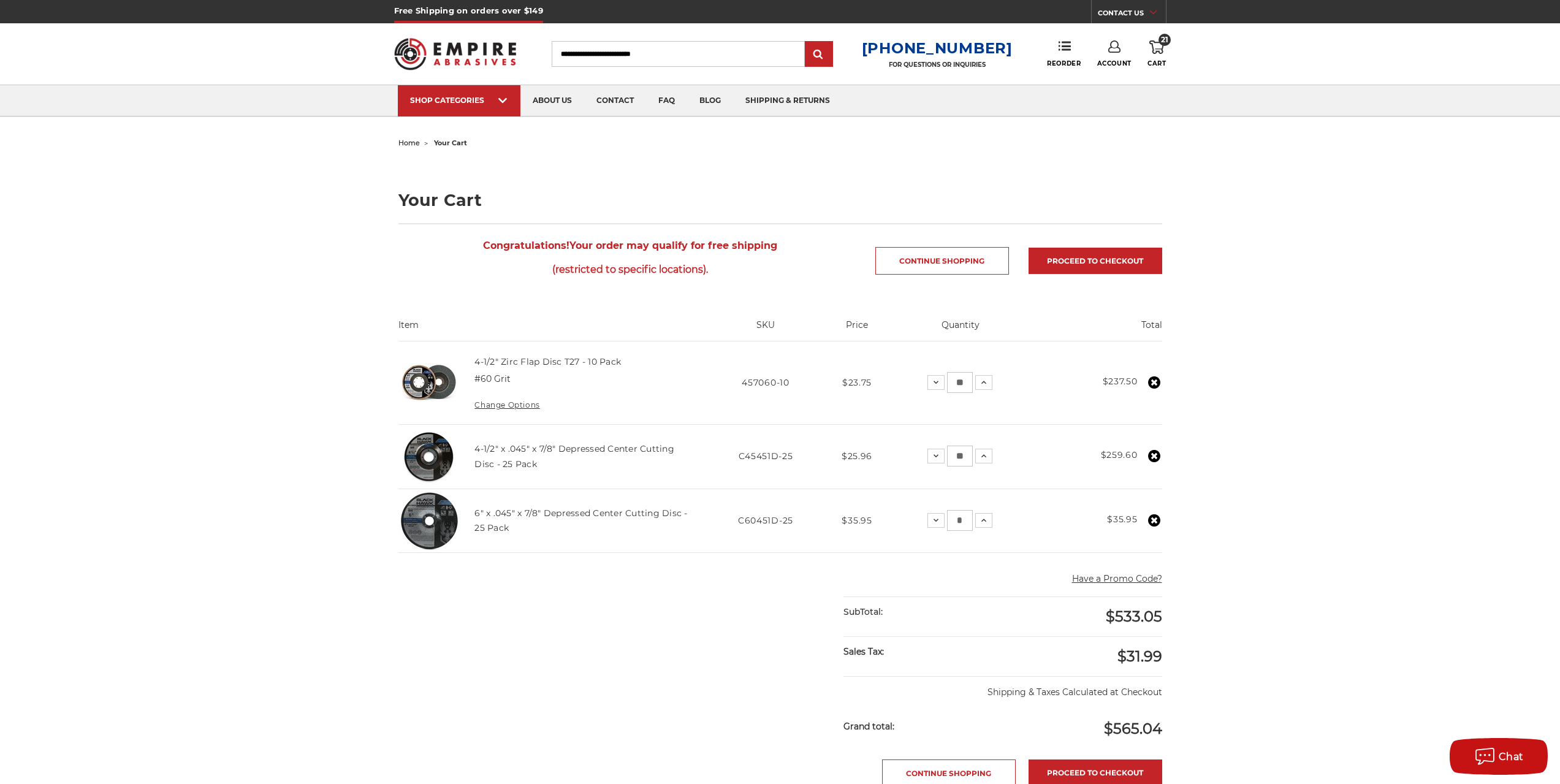
click at [948, 525] on input "*" at bounding box center [960, 520] width 26 height 21
type input "**"
click at [750, 559] on main "home your cart Your Cart Congratulations! Your order may qualify for free shipp…" at bounding box center [780, 600] width 777 height 932
click at [1154, 456] on icon at bounding box center [1154, 456] width 12 height 12
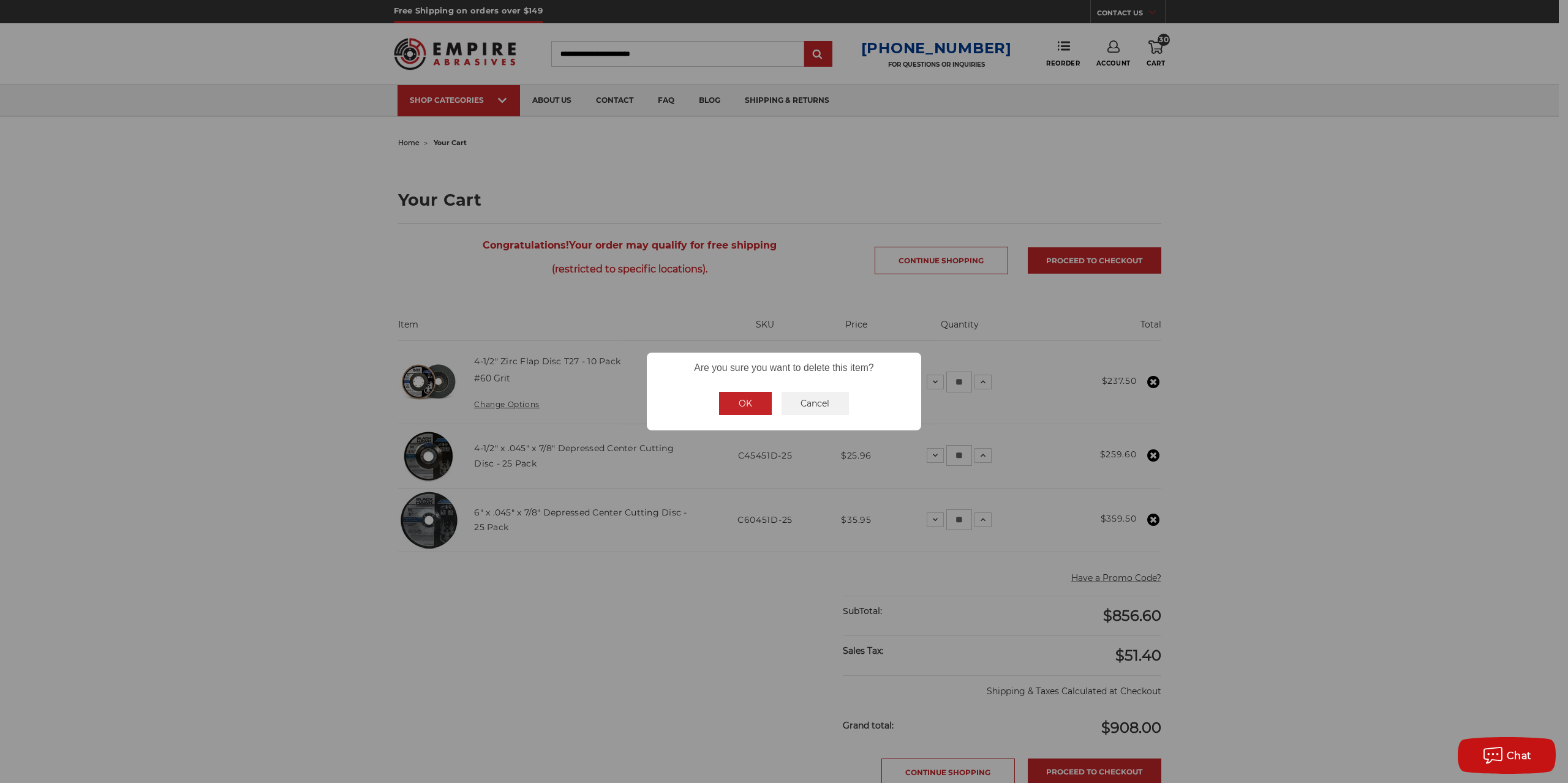
click at [734, 406] on button "OK" at bounding box center [745, 403] width 53 height 23
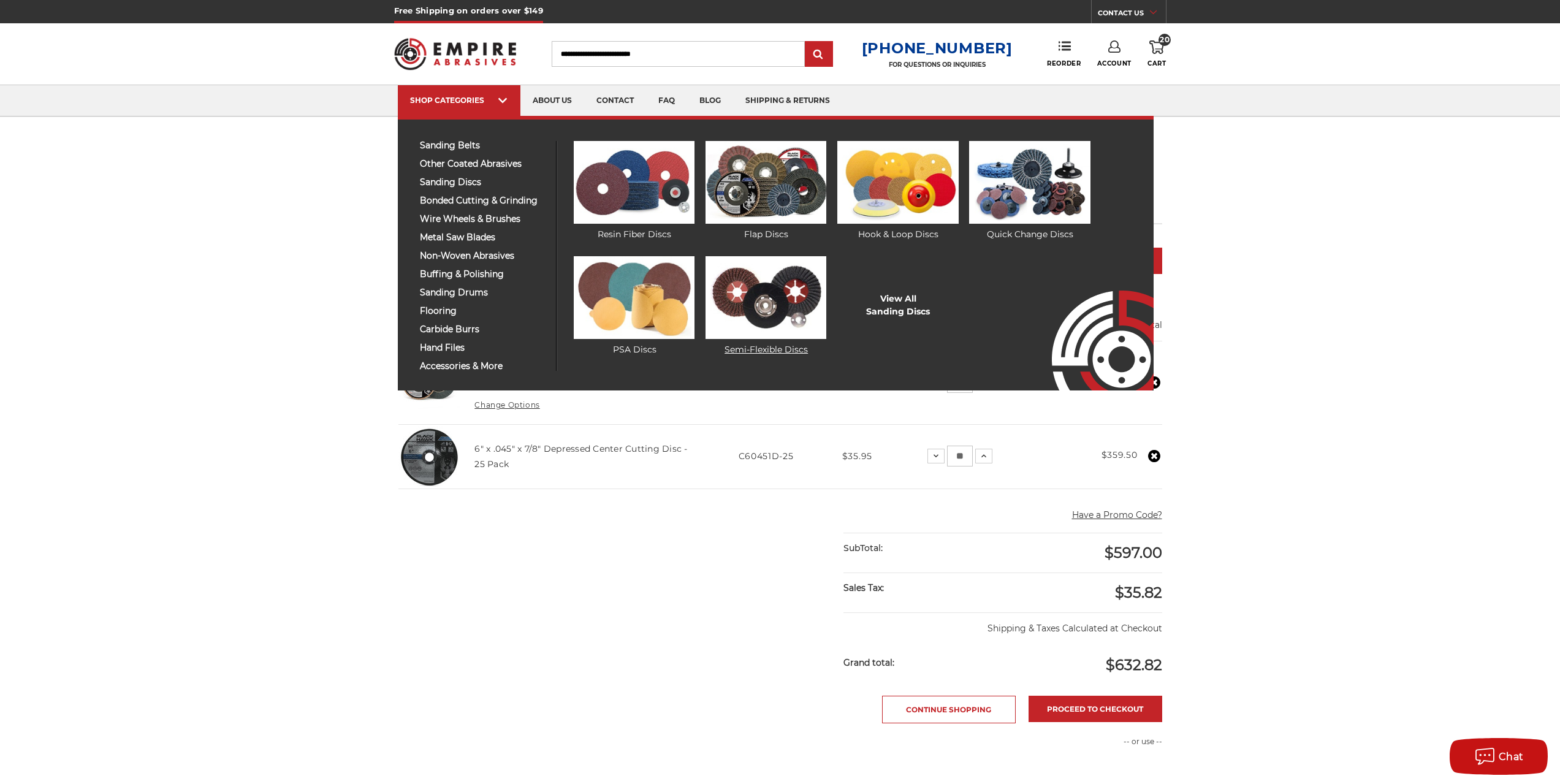
click at [735, 287] on img at bounding box center [766, 297] width 121 height 83
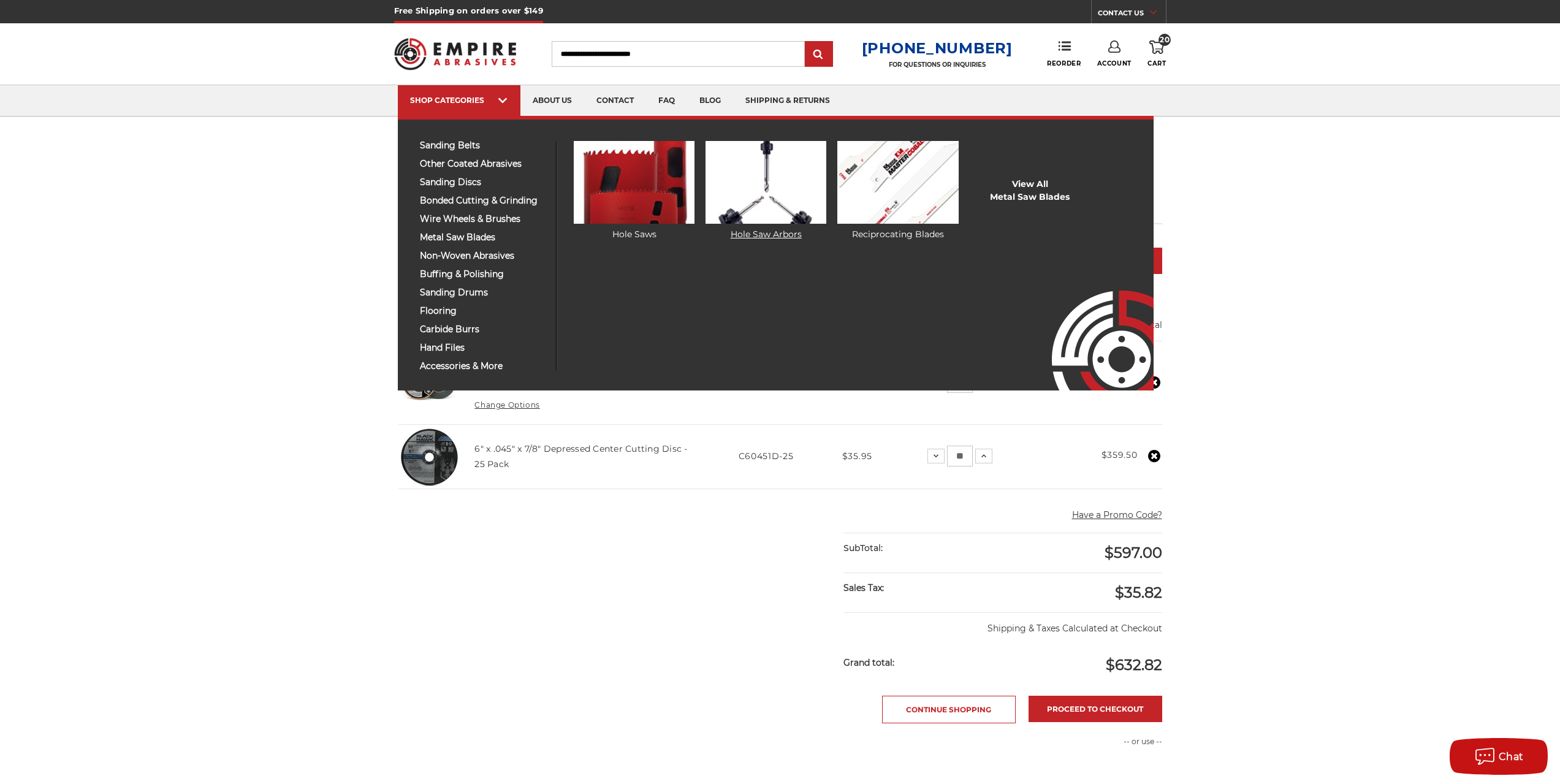
click at [739, 214] on img at bounding box center [766, 182] width 121 height 83
click at [633, 232] on link "Hole Saws" at bounding box center [634, 191] width 121 height 100
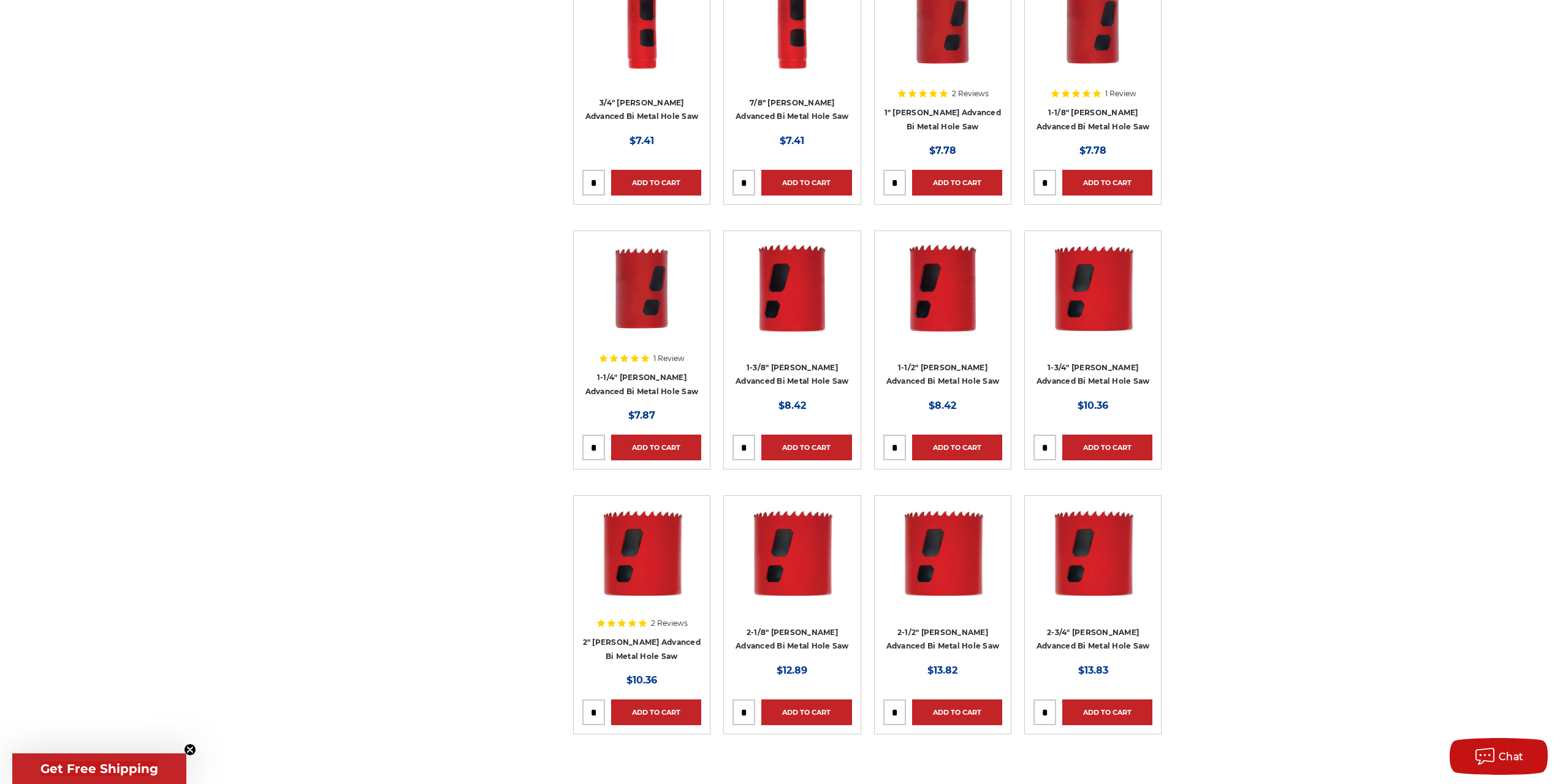
scroll to position [368, 0]
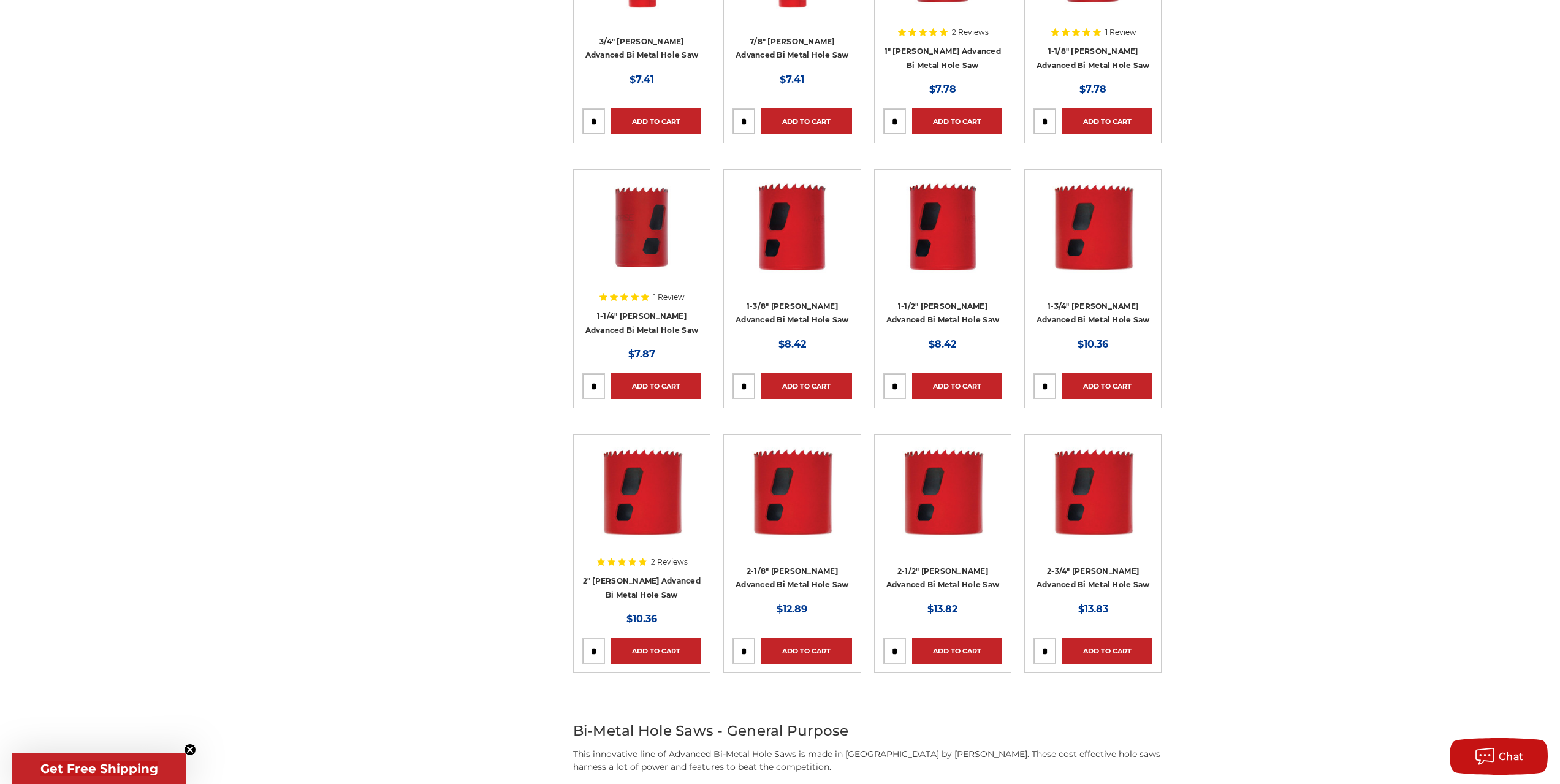
click at [815, 500] on img at bounding box center [792, 492] width 98 height 98
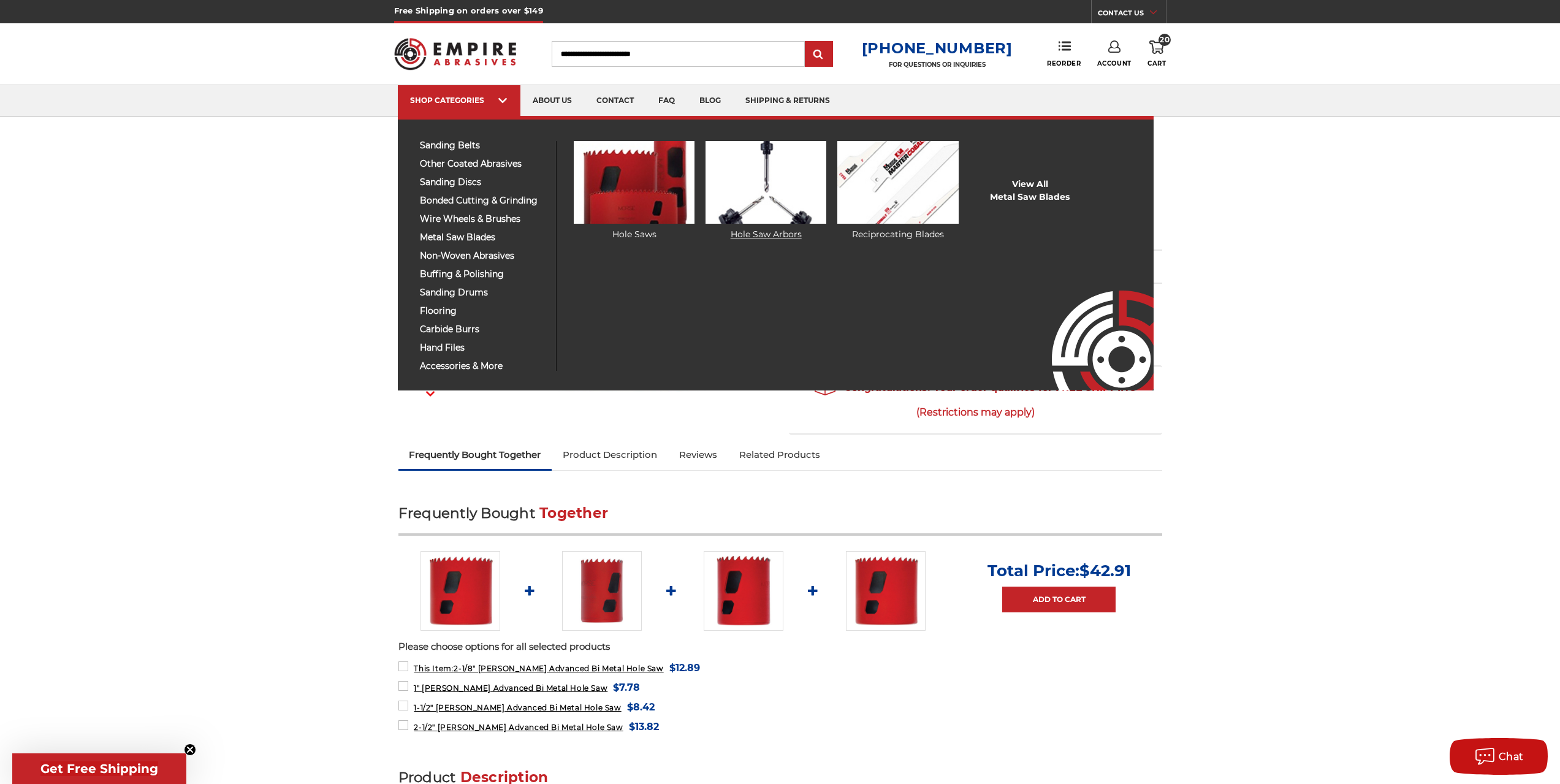
click at [780, 188] on img at bounding box center [766, 182] width 121 height 83
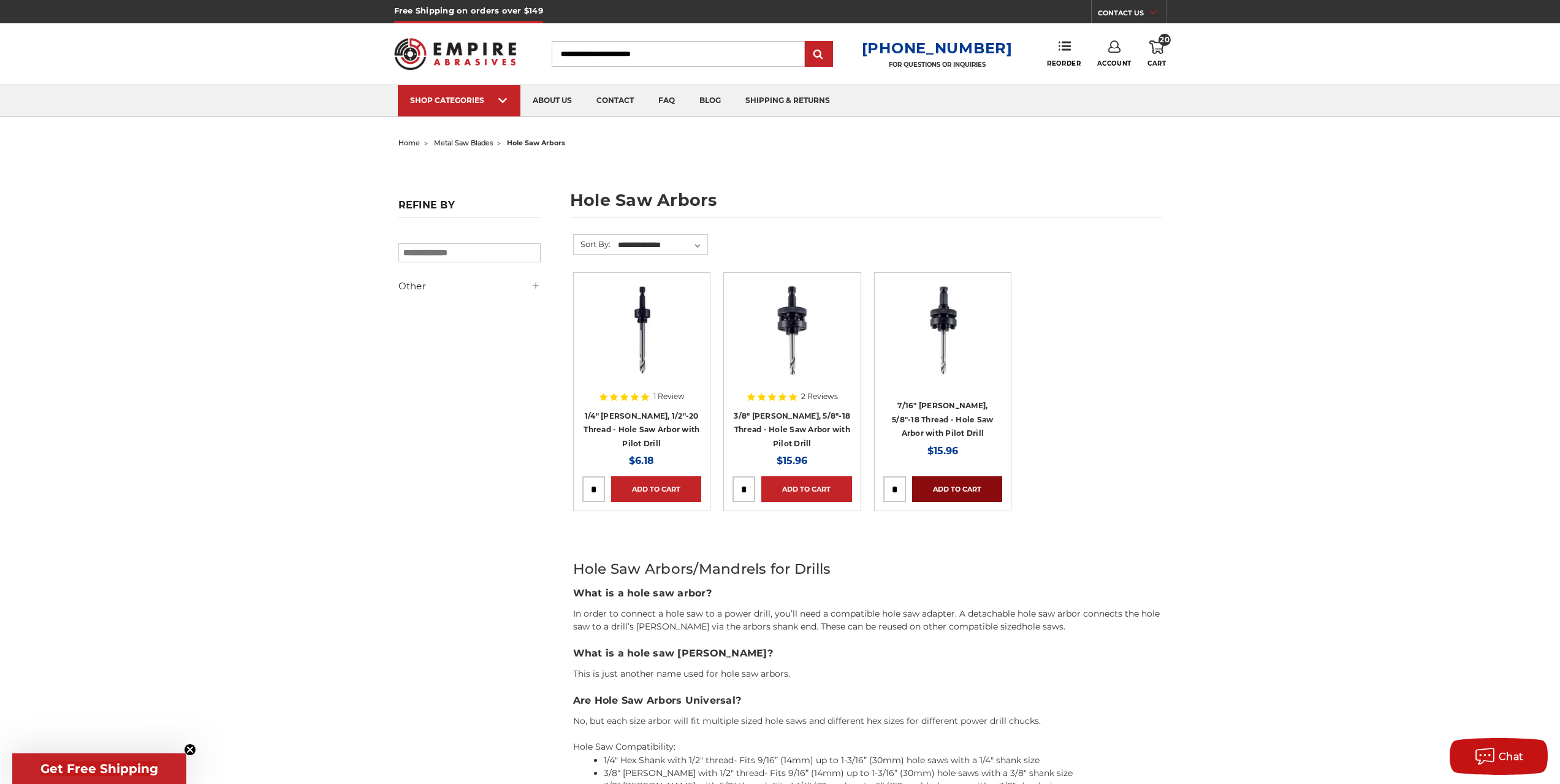
click at [946, 489] on link "Add to Cart" at bounding box center [957, 488] width 90 height 26
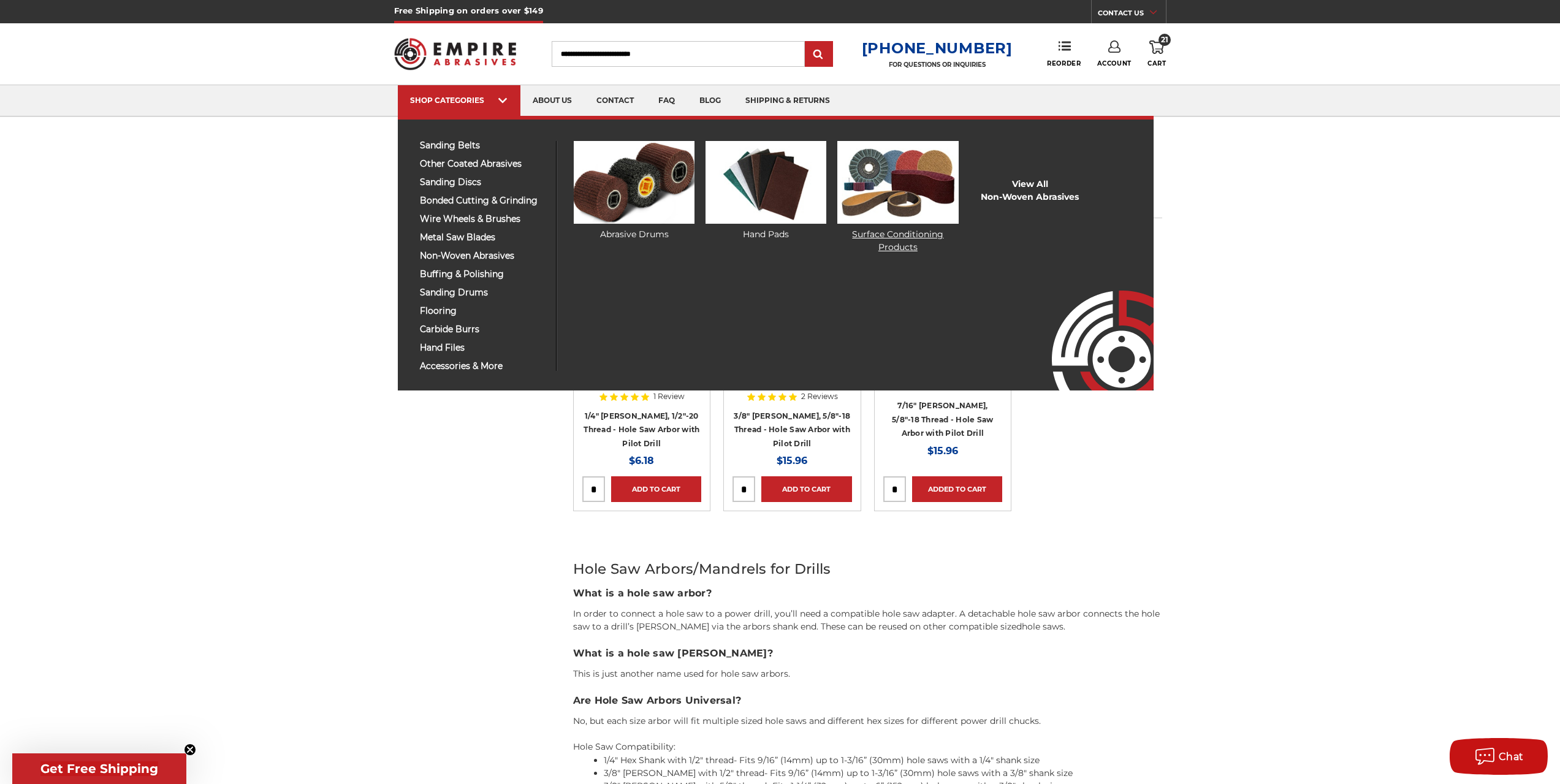
click at [938, 199] on img at bounding box center [897, 182] width 121 height 83
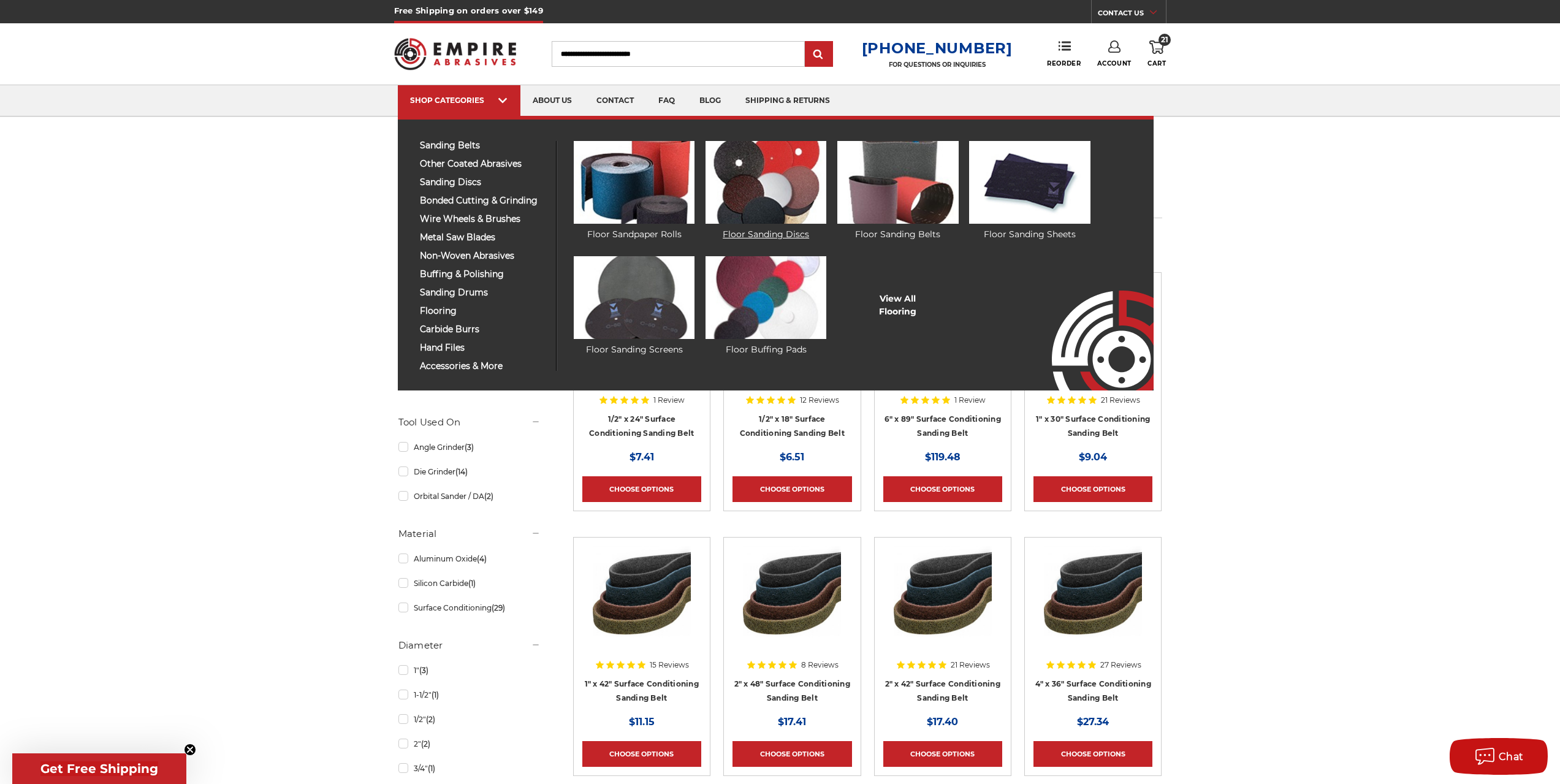
click at [742, 206] on img at bounding box center [766, 182] width 121 height 83
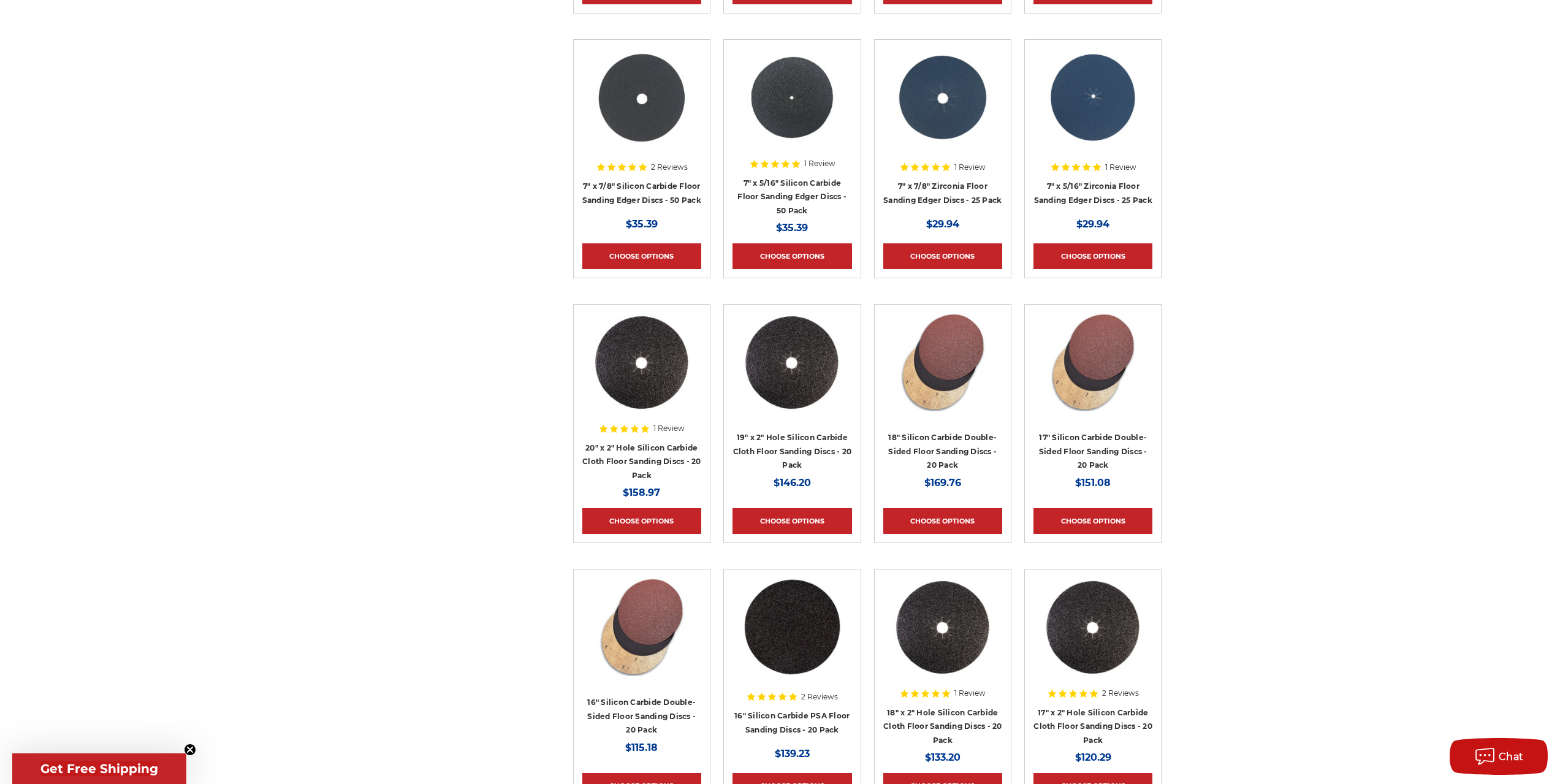
scroll to position [490, 0]
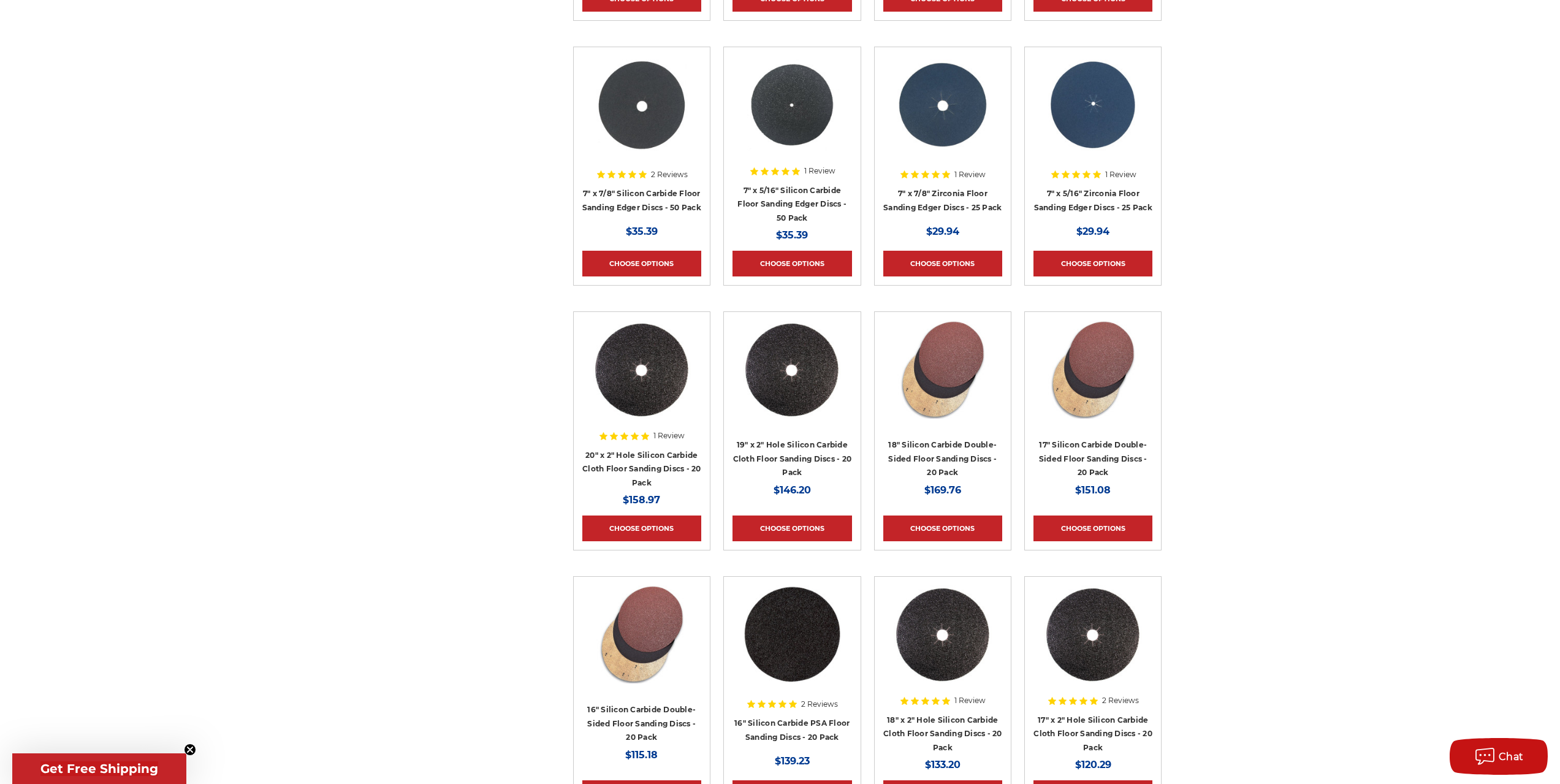
click at [808, 618] on img at bounding box center [792, 635] width 98 height 98
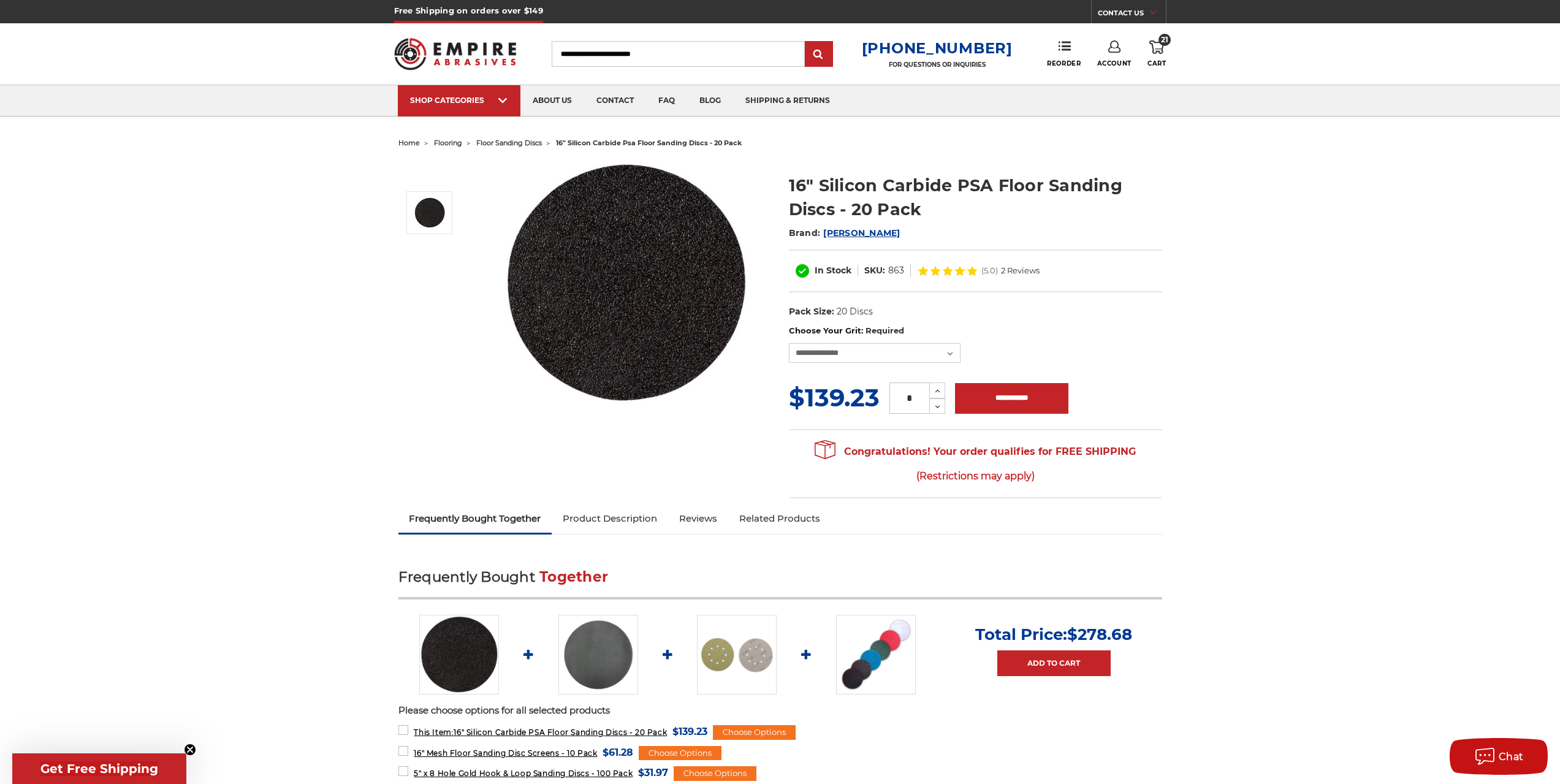
click at [633, 512] on link "Product Description" at bounding box center [609, 518] width 116 height 27
click at [960, 265] on circle "Close dialog" at bounding box center [960, 263] width 12 height 12
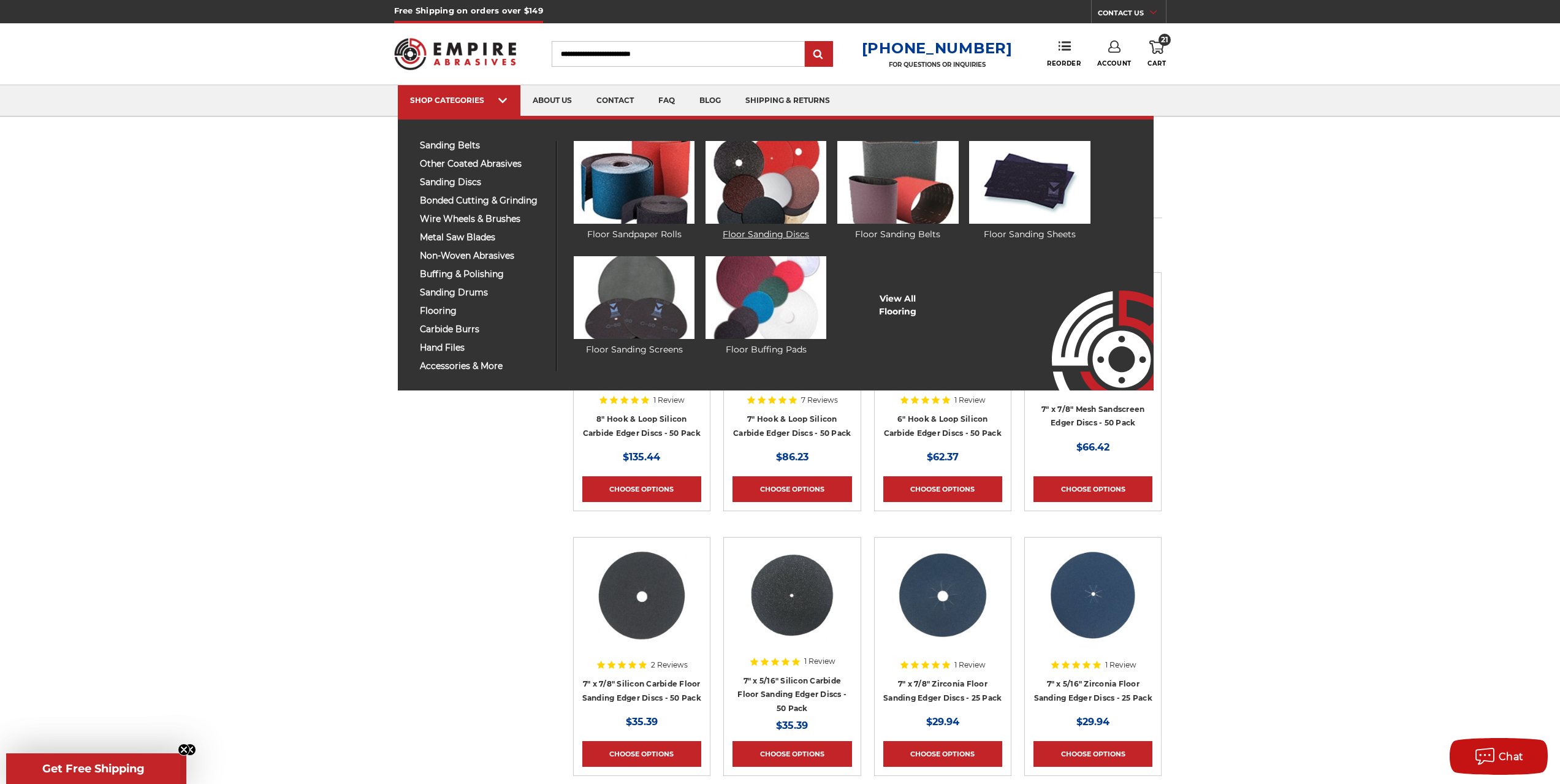
click at [769, 222] on img at bounding box center [766, 182] width 121 height 83
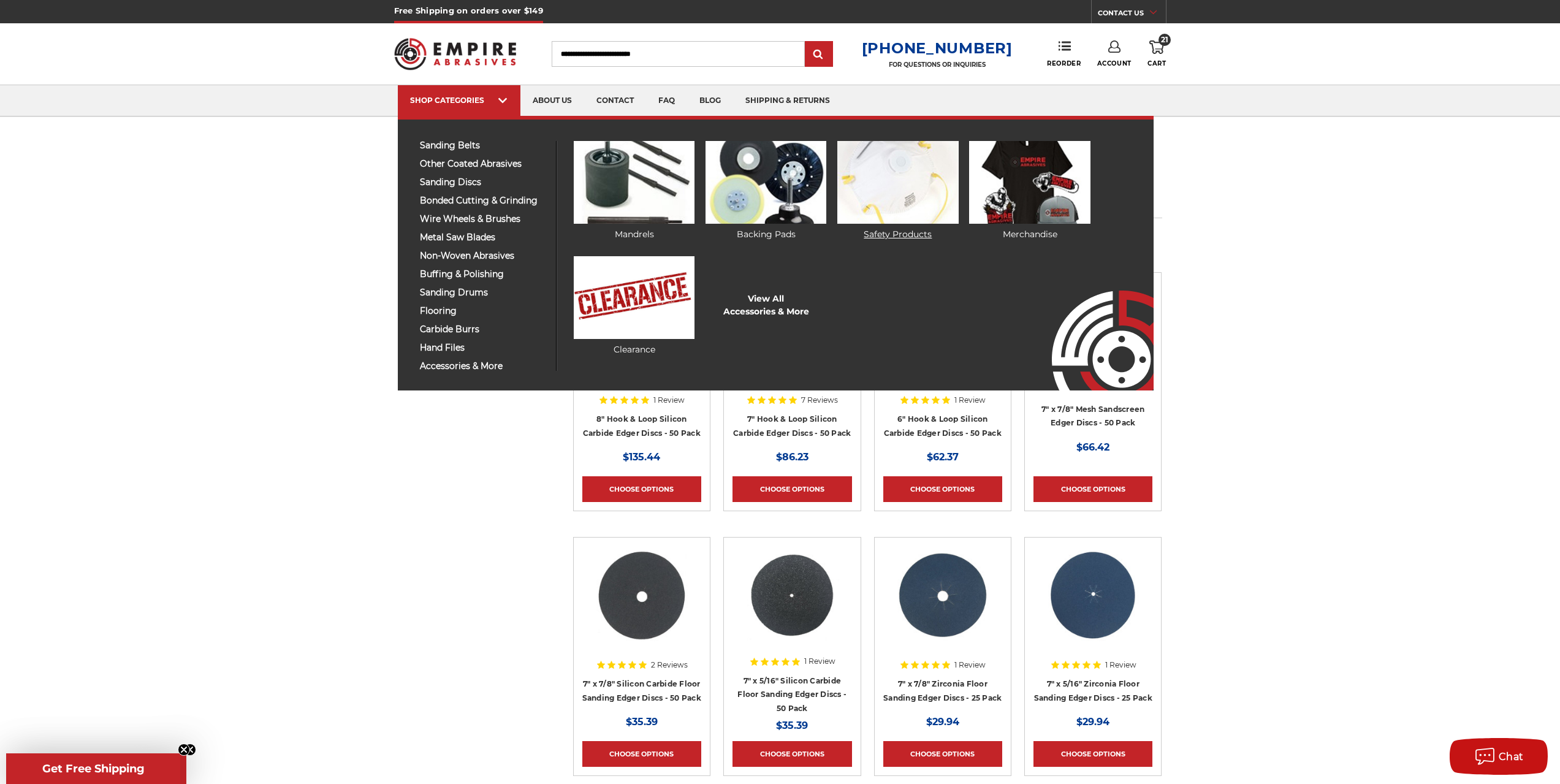
click at [859, 201] on img at bounding box center [897, 182] width 121 height 83
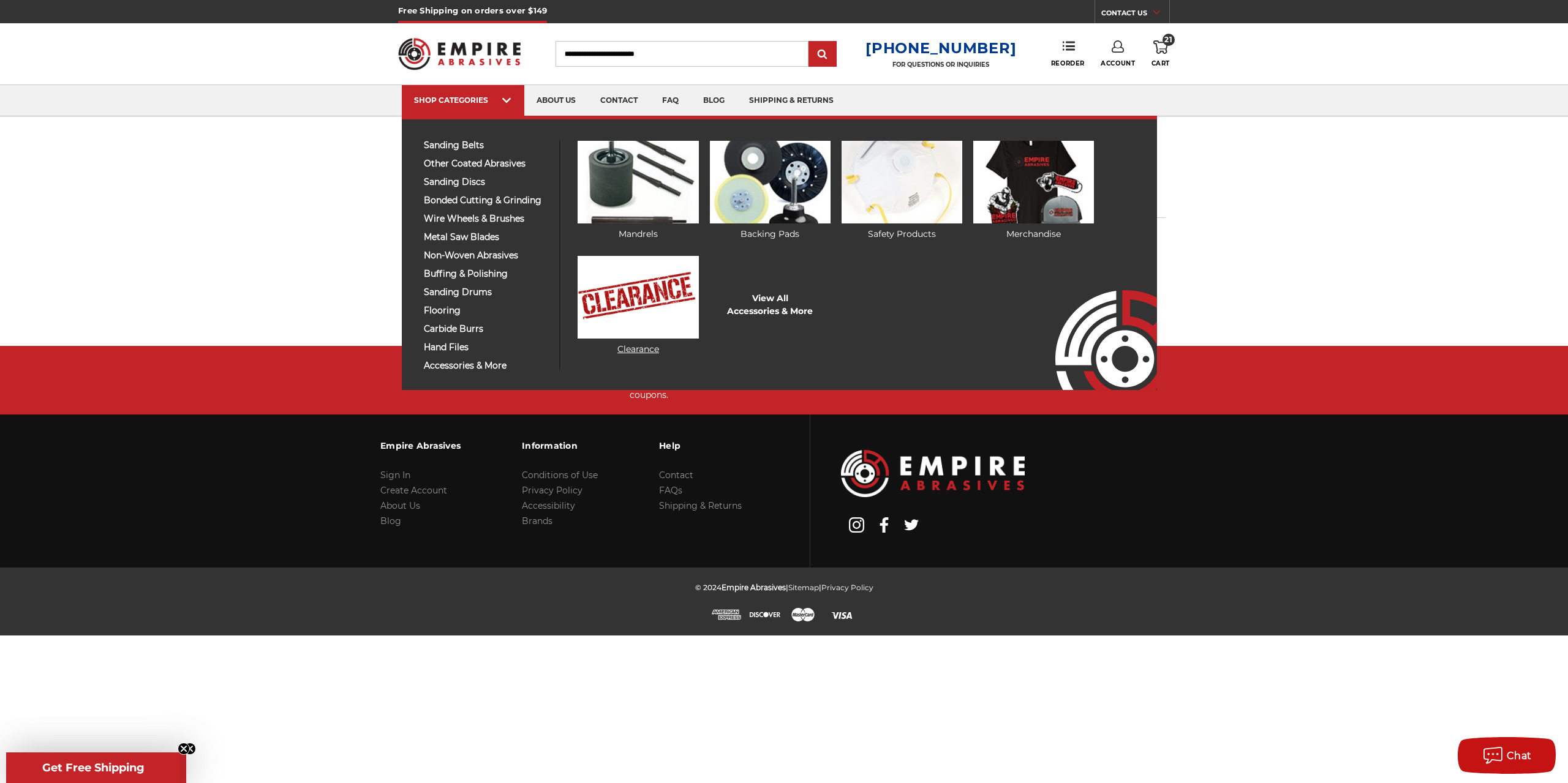
click at [677, 303] on img at bounding box center [638, 297] width 121 height 83
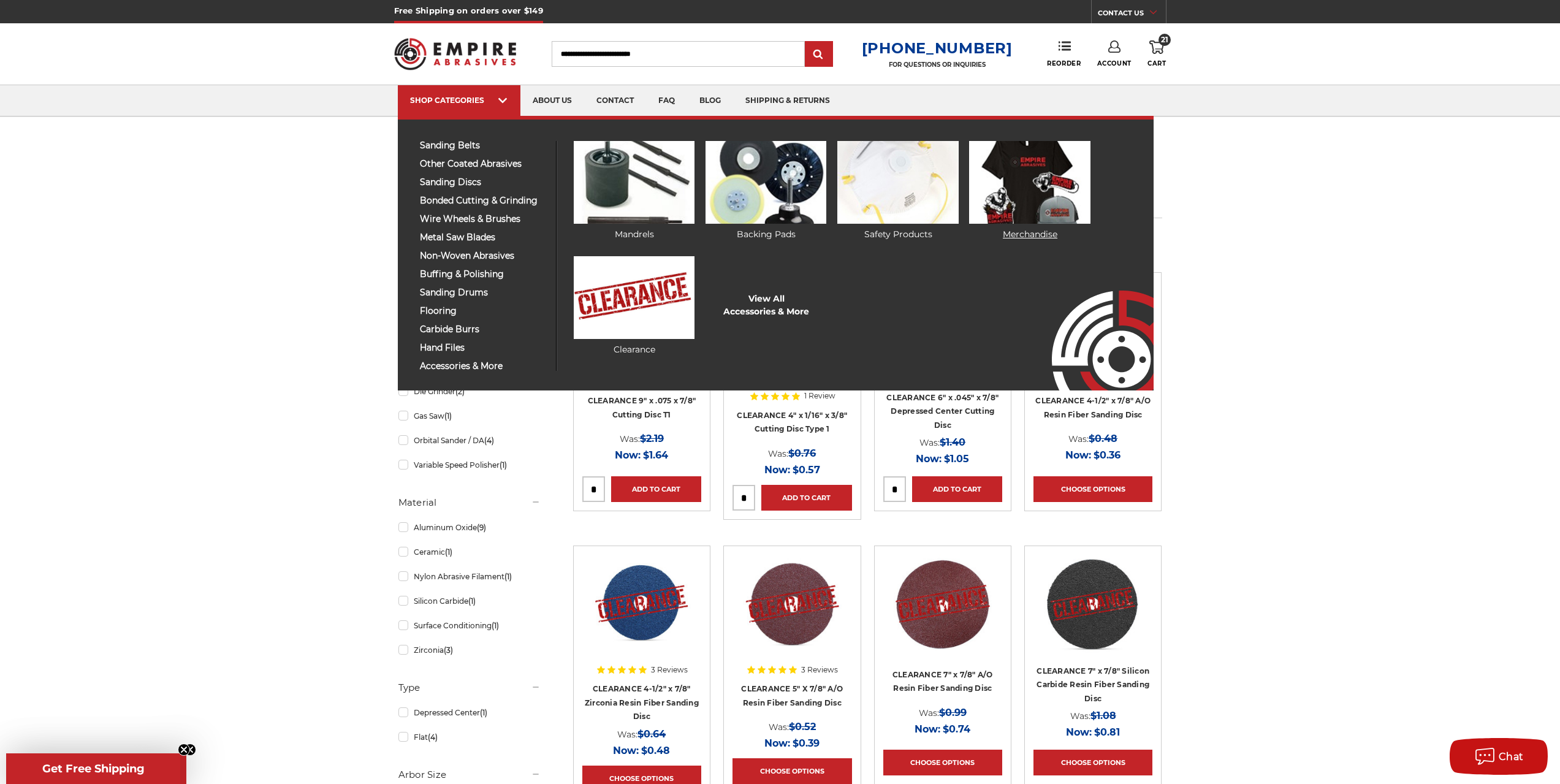
click at [1001, 191] on img at bounding box center [1029, 182] width 121 height 83
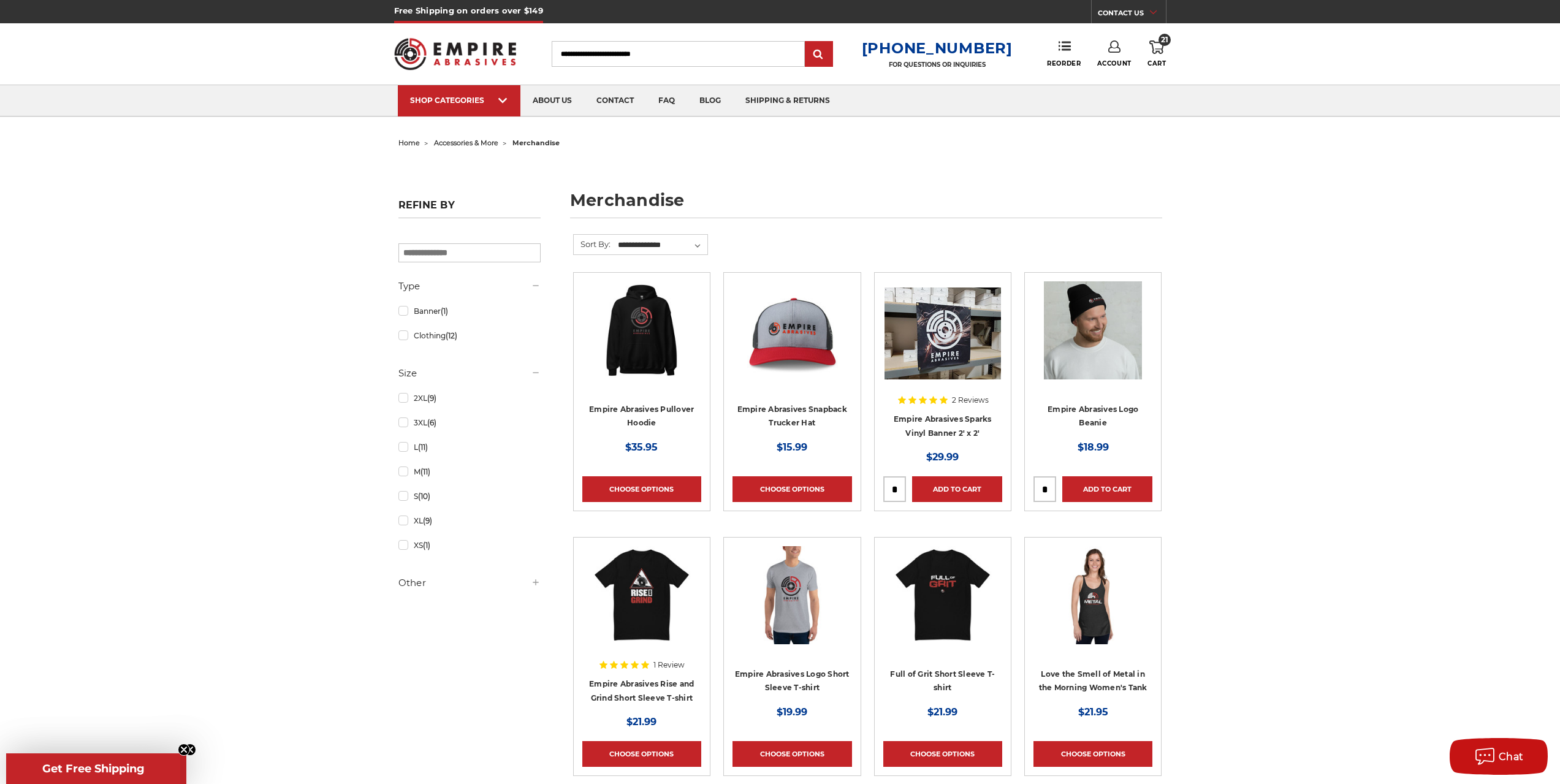
click at [1160, 52] on use at bounding box center [1157, 47] width 15 height 14
click at [1101, 146] on link "View Cart" at bounding box center [1074, 137] width 151 height 27
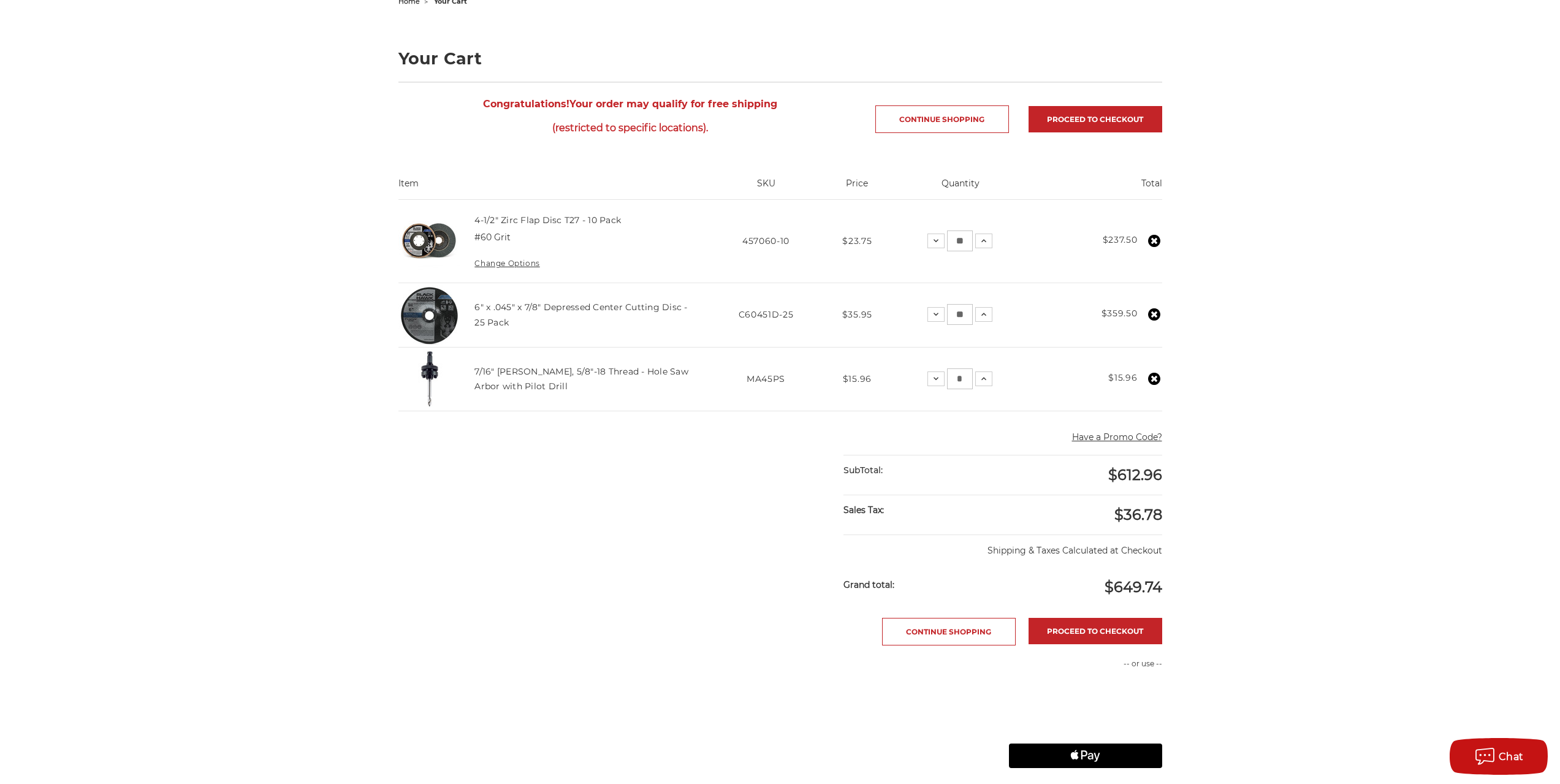
scroll to position [245, 0]
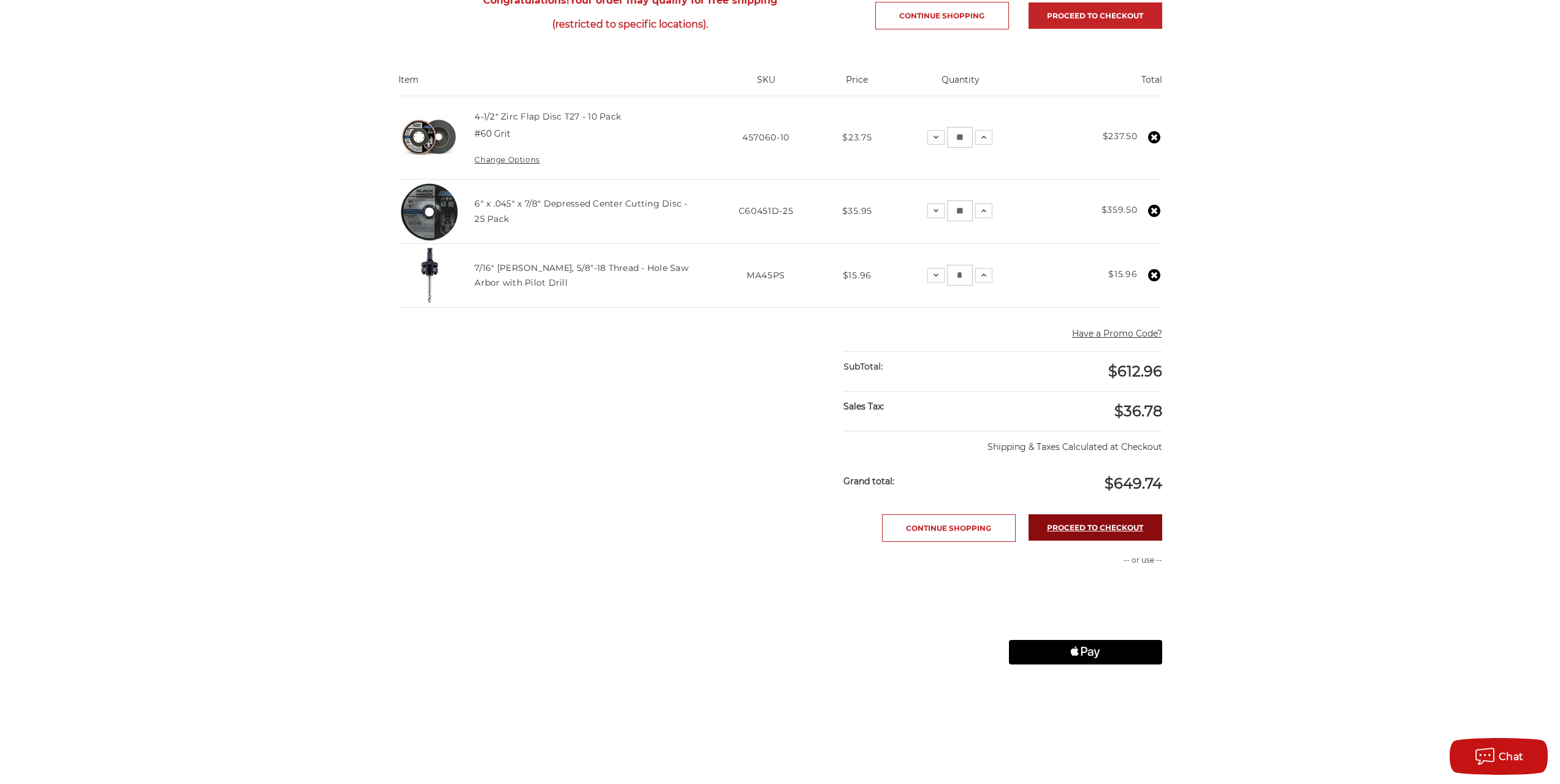
click at [1103, 525] on link "Proceed to checkout" at bounding box center [1095, 527] width 134 height 26
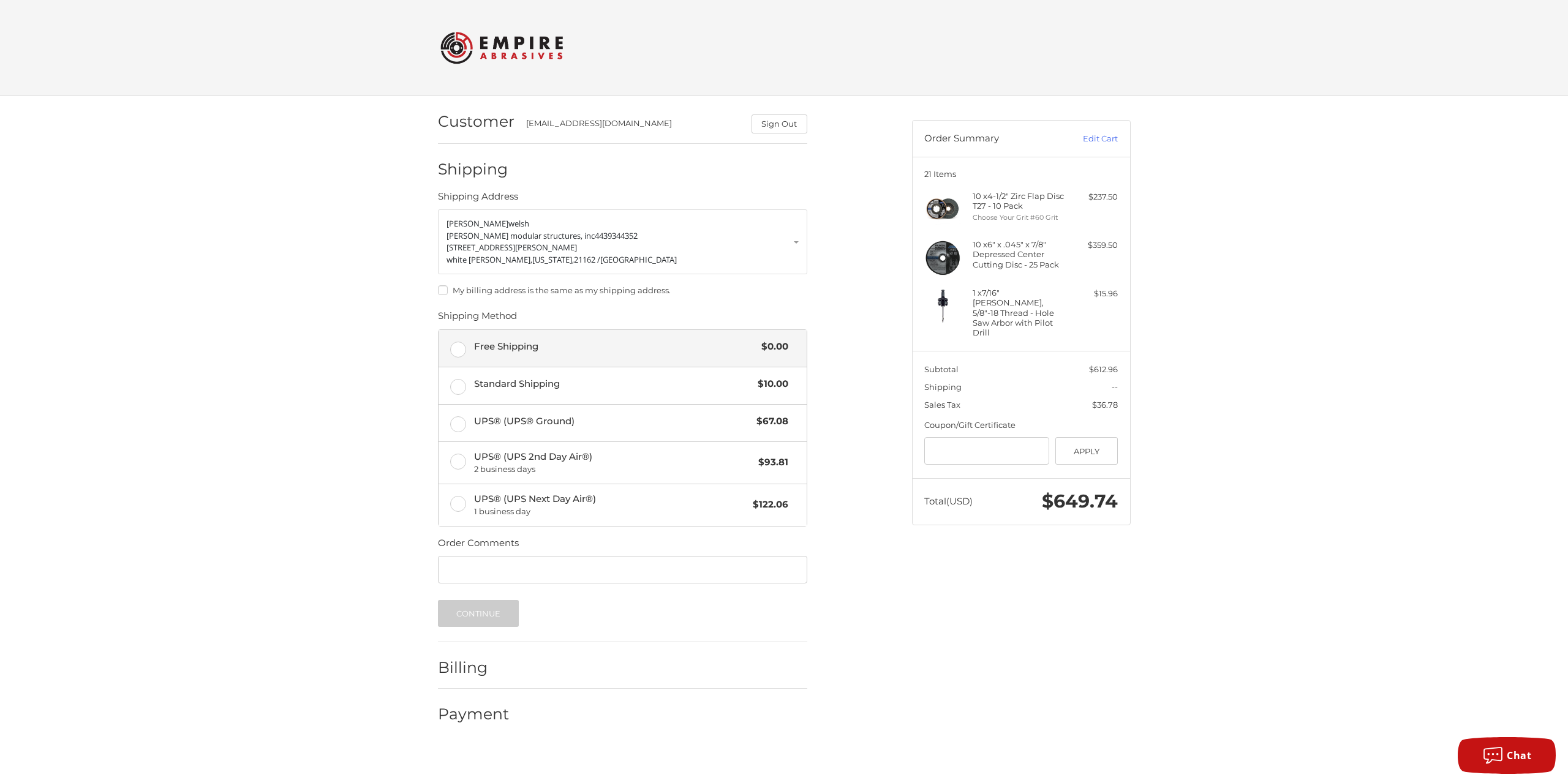
click at [703, 339] on div "Free Shipping $0.00" at bounding box center [630, 347] width 314 height 17
click at [494, 616] on button "Continue" at bounding box center [478, 613] width 81 height 27
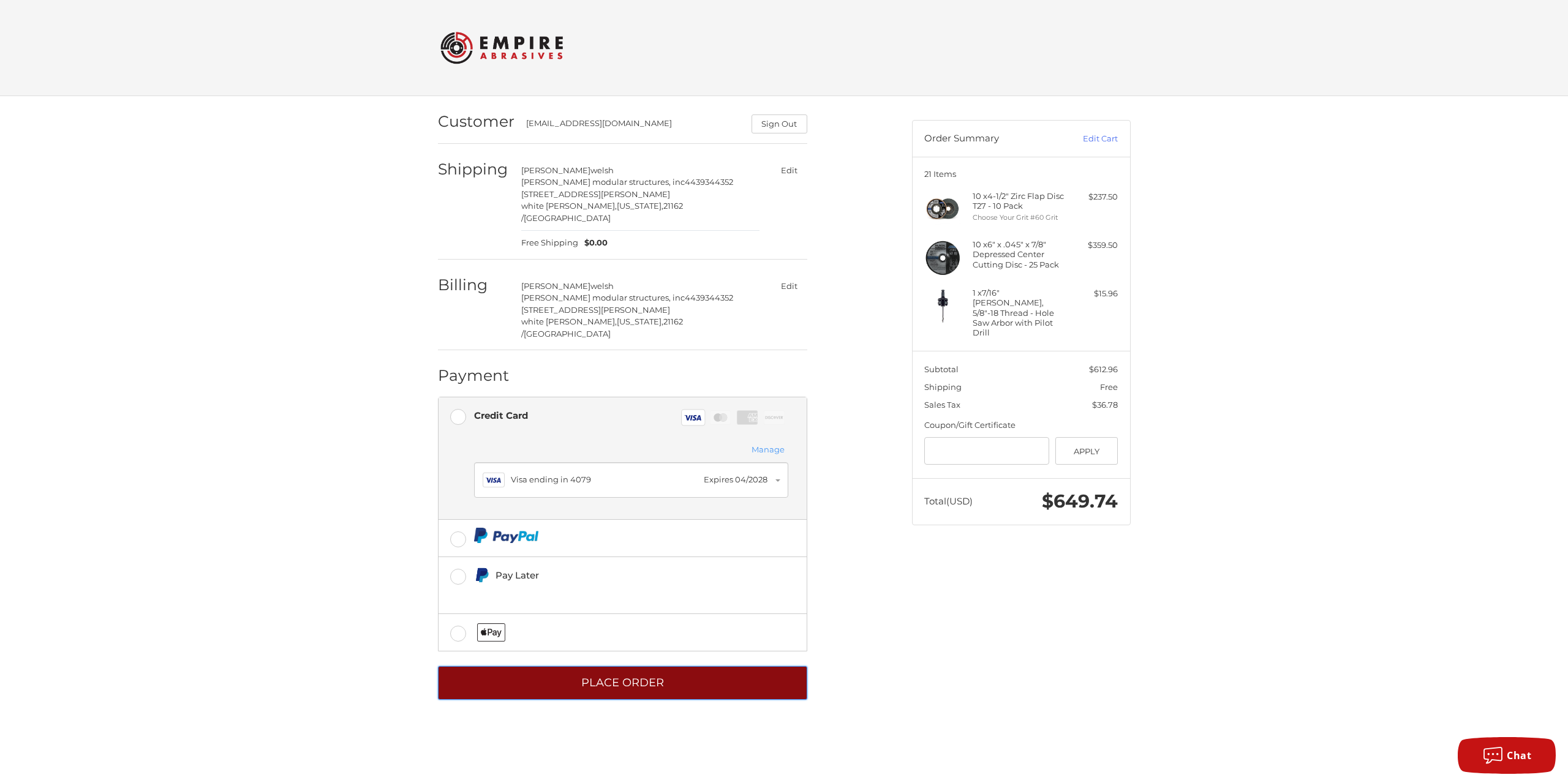
click at [616, 666] on button "Place Order" at bounding box center [622, 683] width 369 height 34
